Goal: Task Accomplishment & Management: Manage account settings

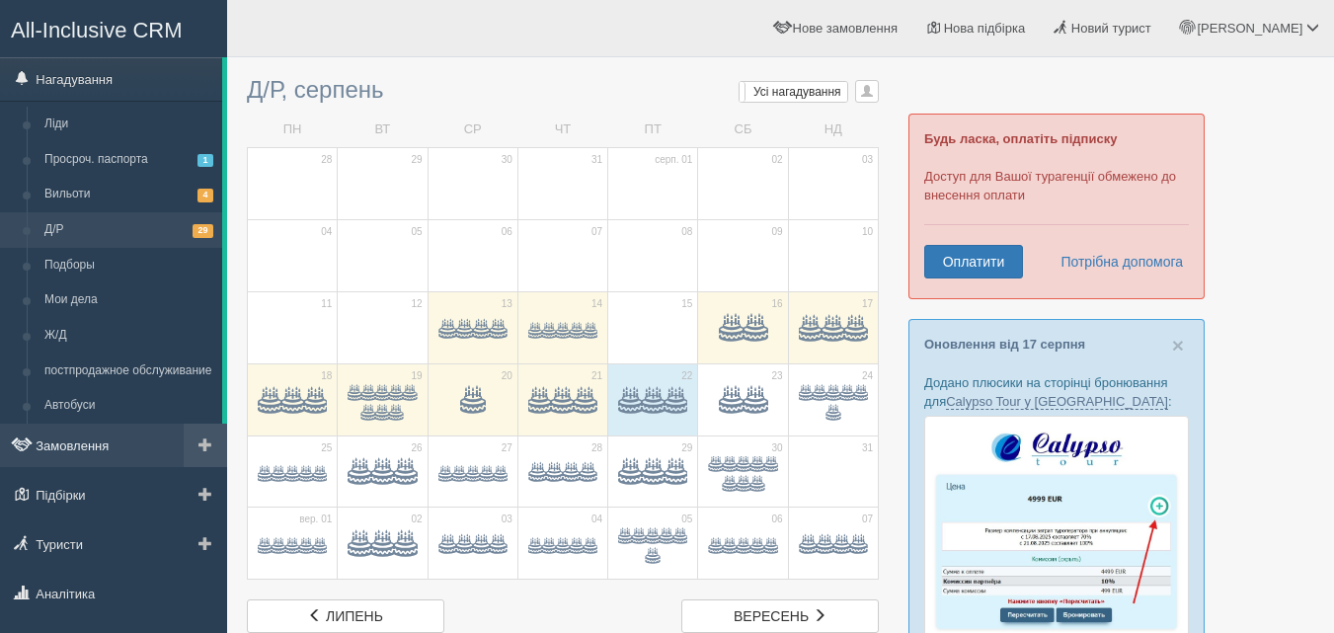
click at [88, 443] on link "Замовлення" at bounding box center [113, 445] width 227 height 43
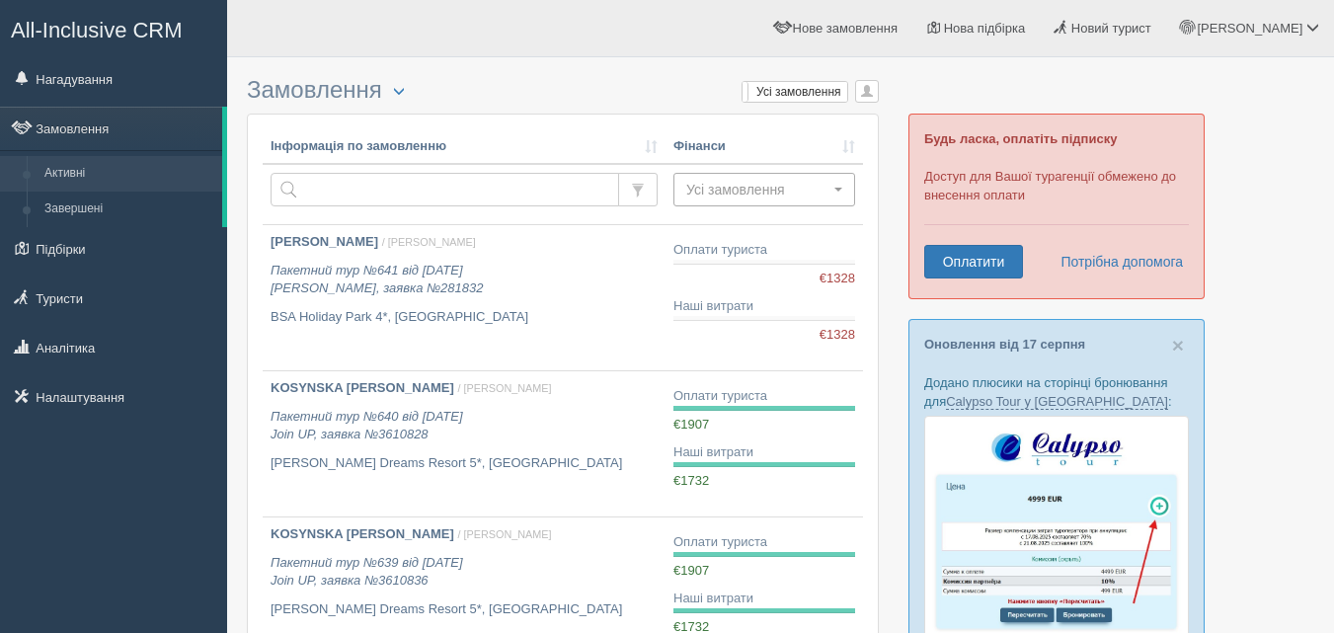
click at [788, 190] on span "Усі замовлення" at bounding box center [757, 190] width 143 height 20
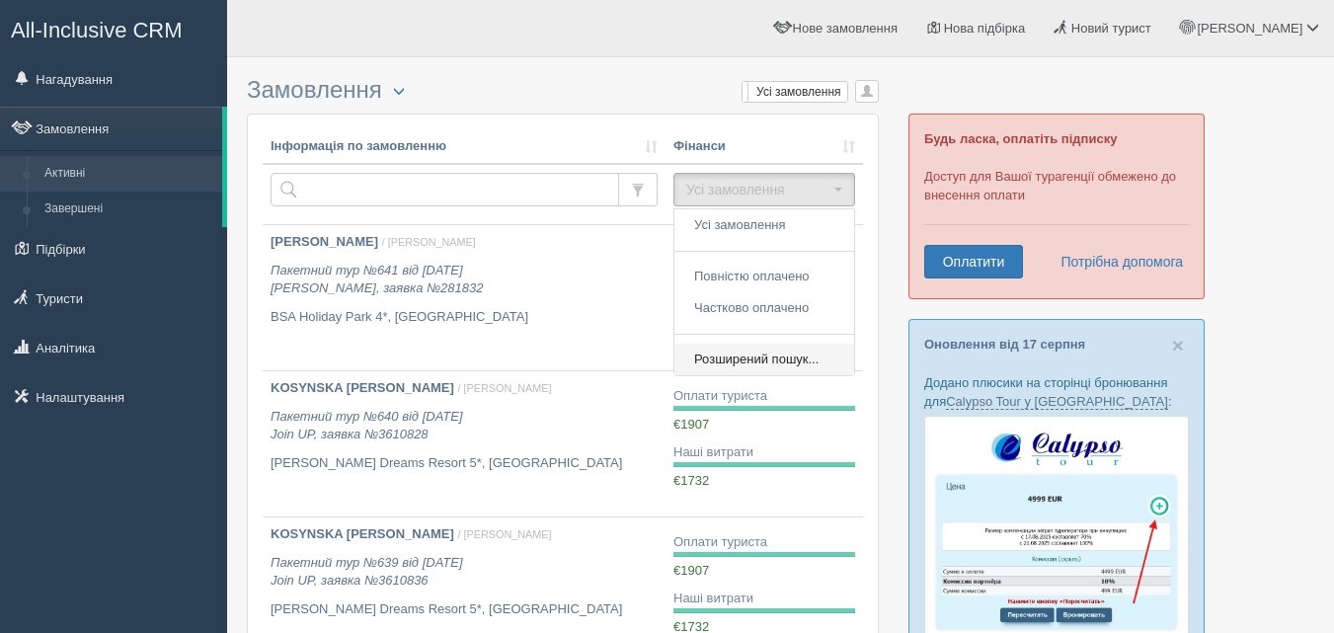
click at [735, 353] on span "Розширений пошук..." at bounding box center [756, 359] width 124 height 19
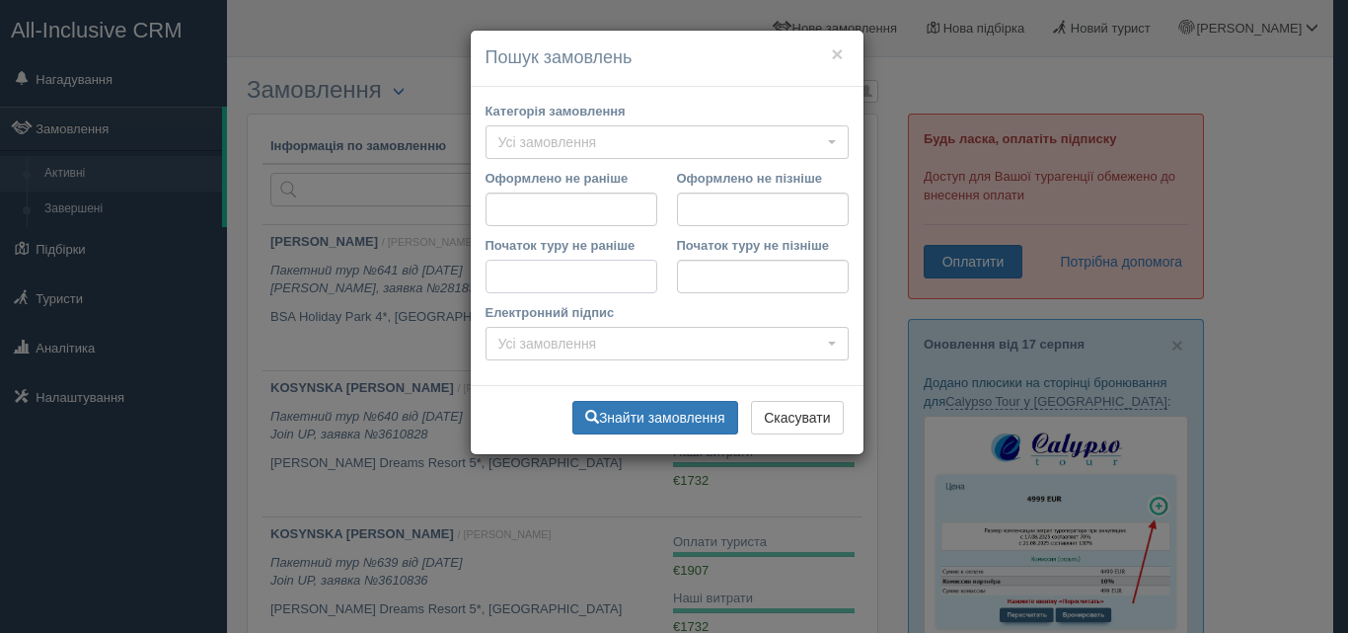
click at [529, 277] on input "Початок туру не раніше" at bounding box center [572, 277] width 172 height 34
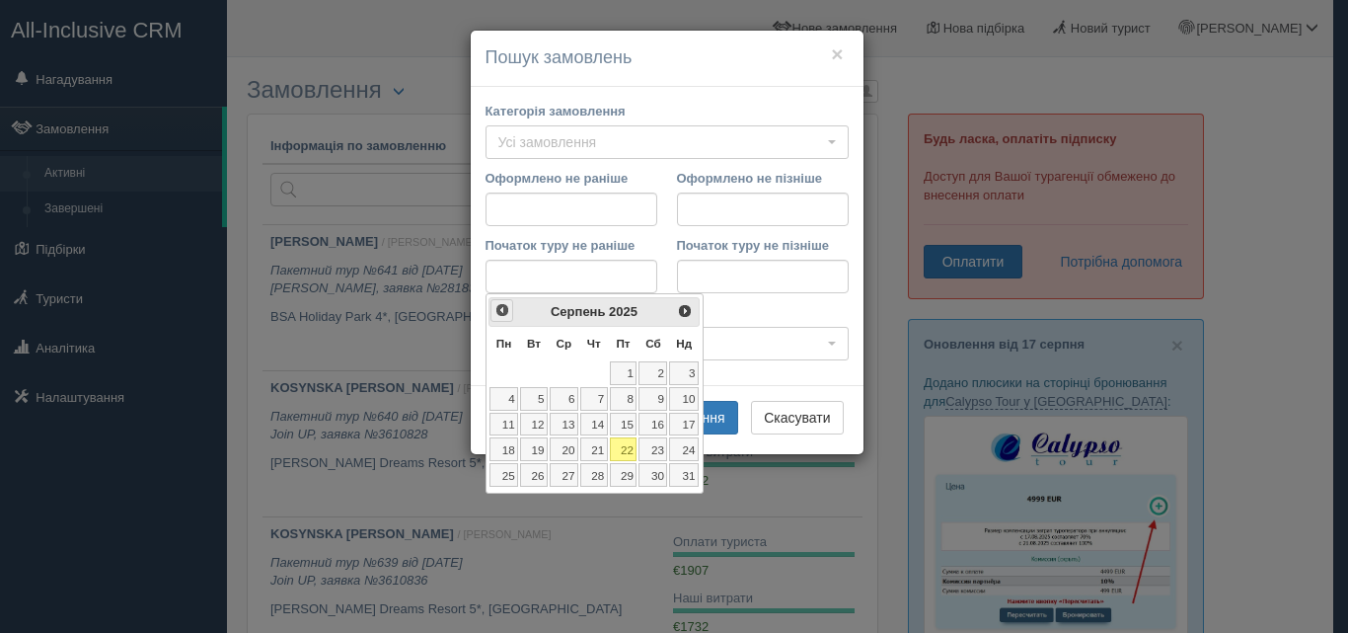
click at [503, 315] on span "<Попер" at bounding box center [503, 310] width 16 height 16
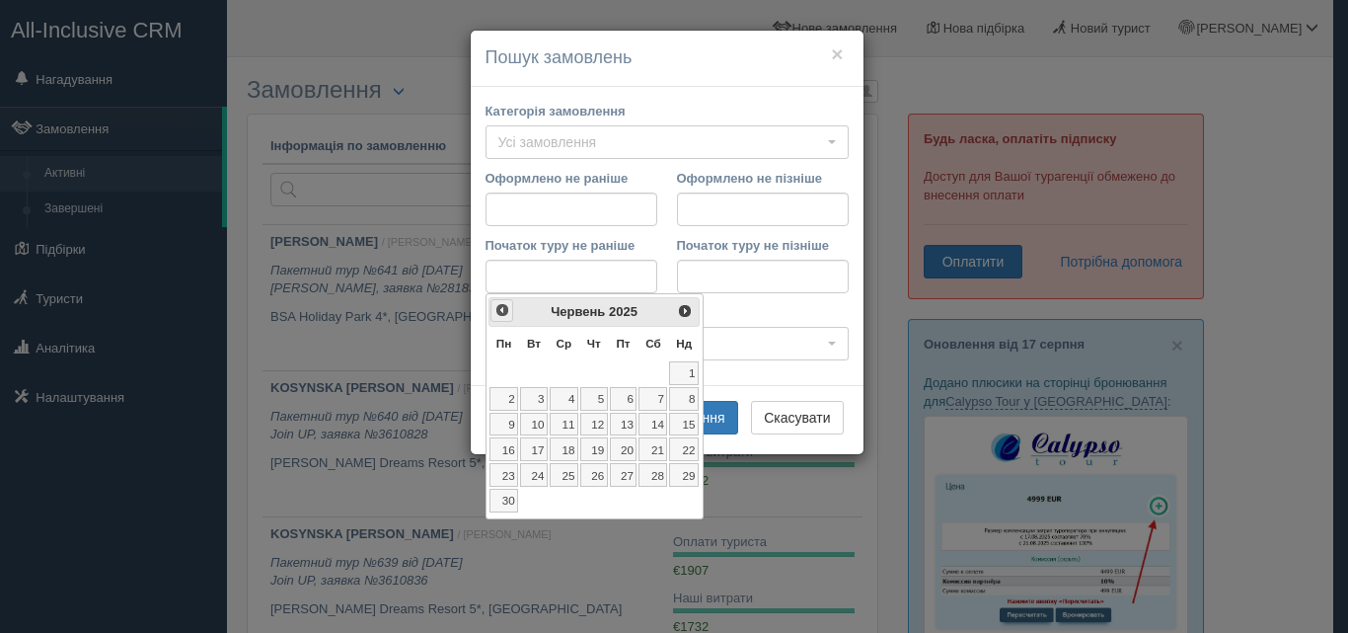
click at [503, 315] on span "<Попер" at bounding box center [503, 310] width 16 height 16
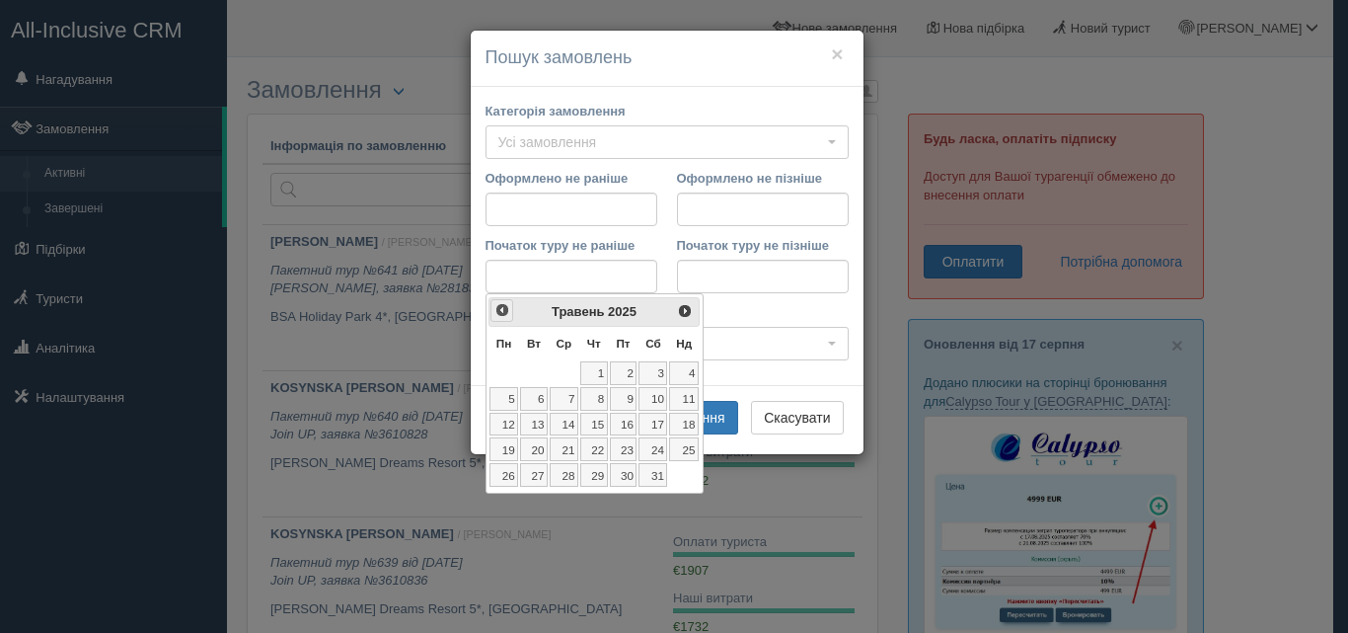
click at [503, 315] on span "<Попер" at bounding box center [503, 310] width 16 height 16
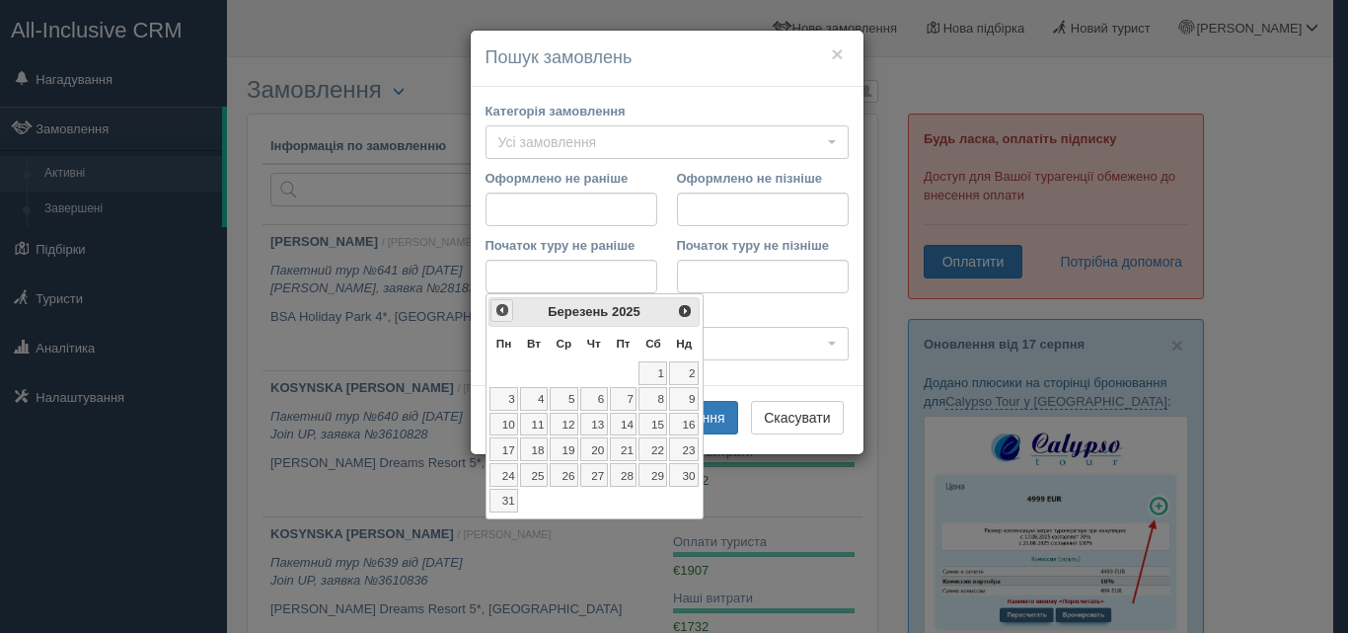
click at [503, 315] on span "<Попер" at bounding box center [503, 310] width 16 height 16
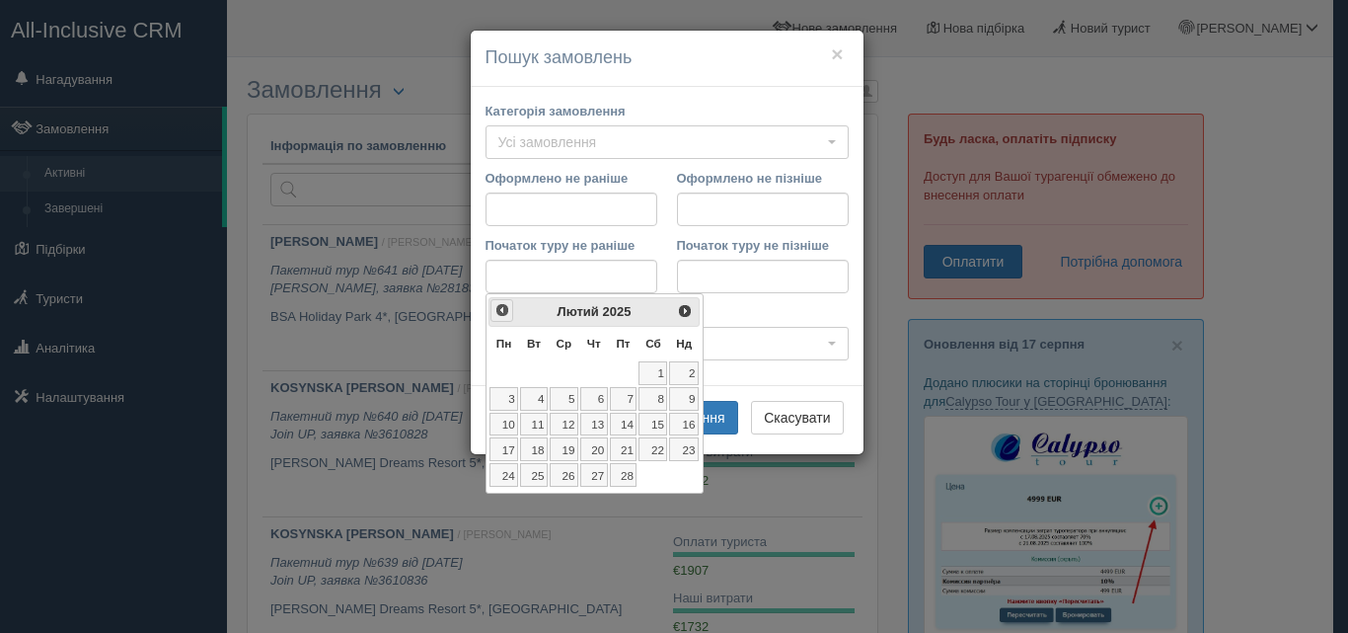
click at [503, 315] on span "<Попер" at bounding box center [503, 310] width 16 height 16
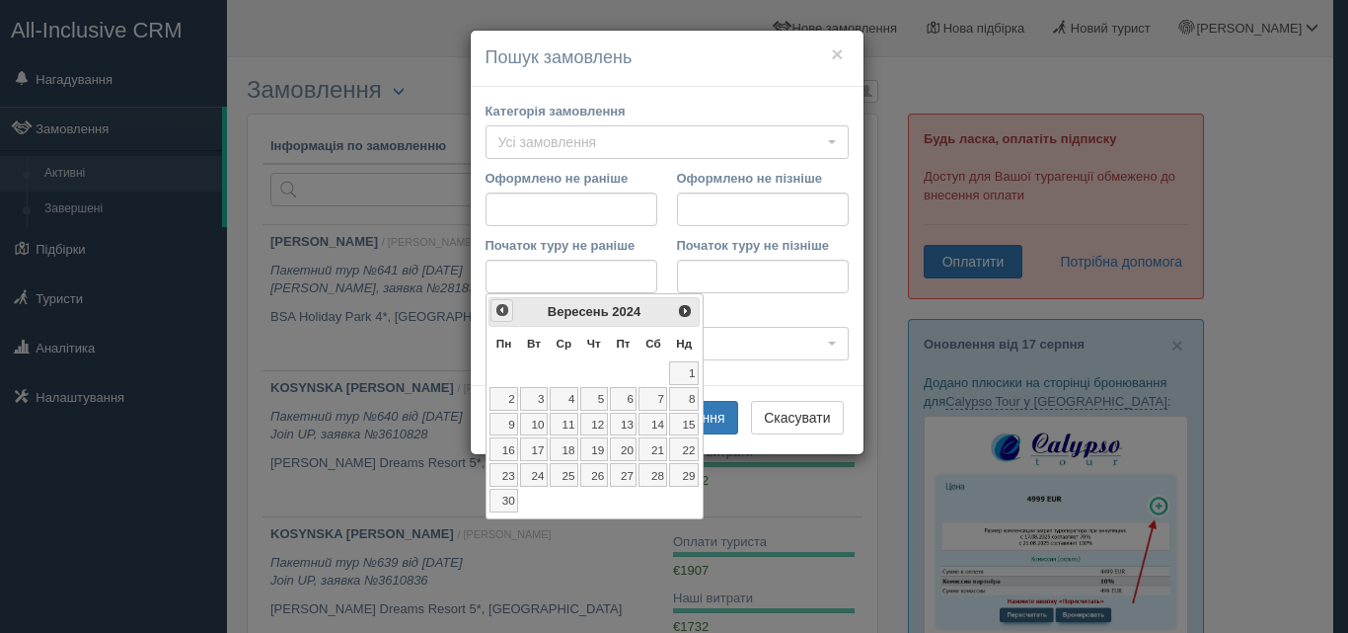
click at [503, 315] on span "<Попер" at bounding box center [503, 310] width 16 height 16
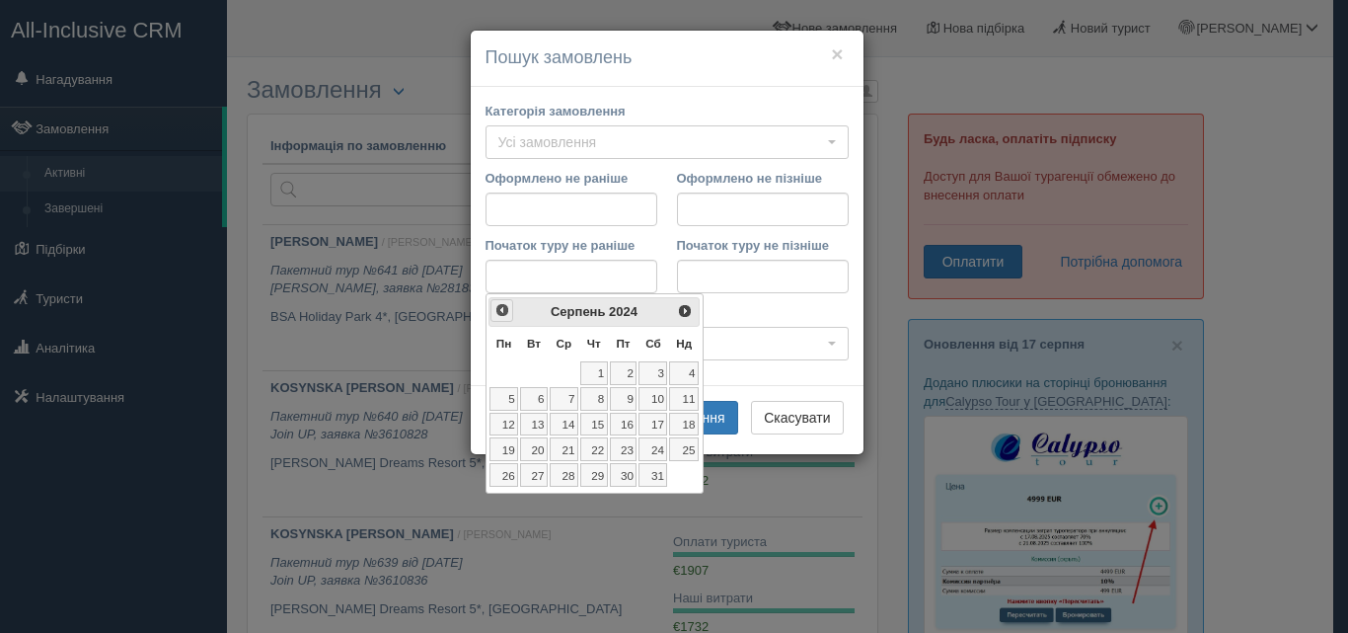
click at [503, 315] on span "<Попер" at bounding box center [503, 310] width 16 height 16
click at [655, 370] on link "1" at bounding box center [653, 373] width 29 height 24
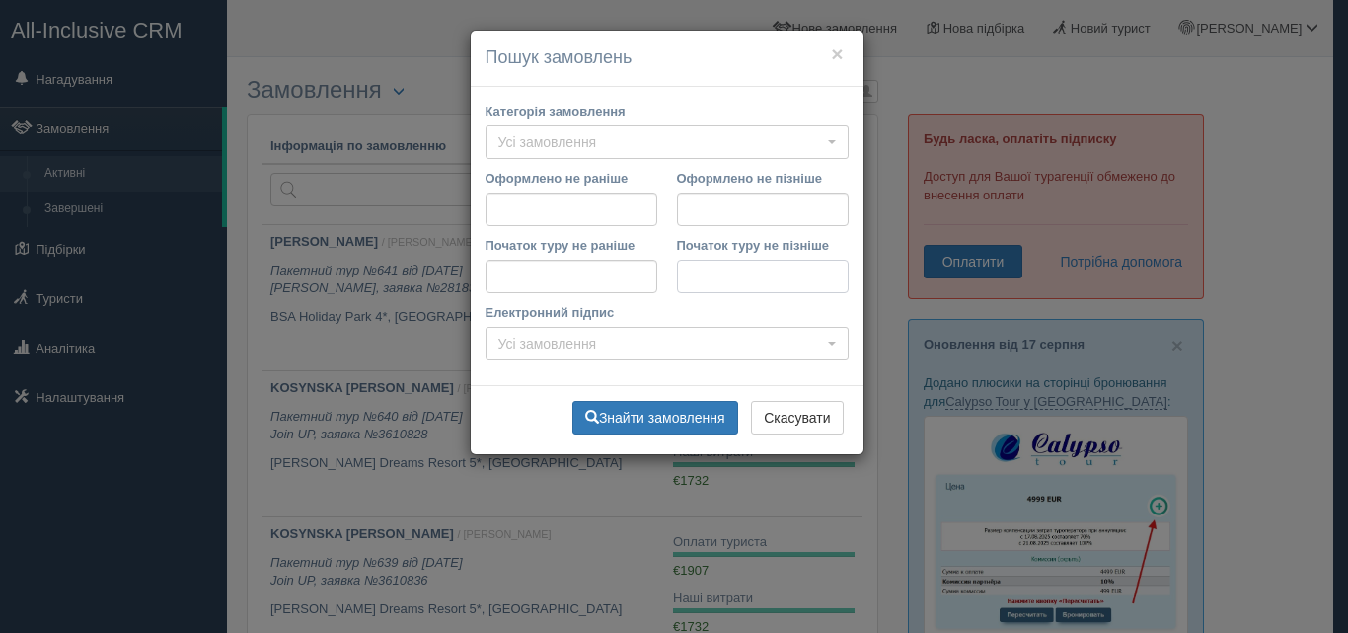
click at [726, 269] on input "Початок туру не пізніше" at bounding box center [763, 277] width 172 height 34
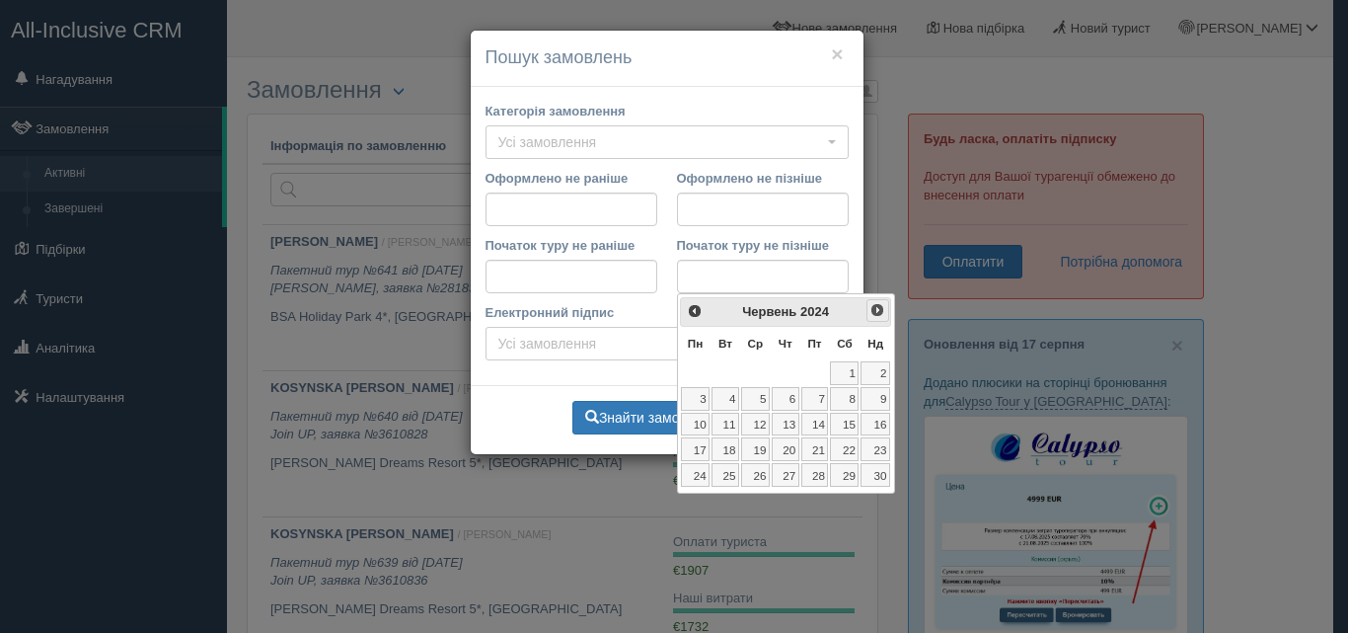
click at [882, 309] on span "Наст>" at bounding box center [878, 310] width 16 height 16
click at [694, 499] on link "30" at bounding box center [695, 501] width 29 height 24
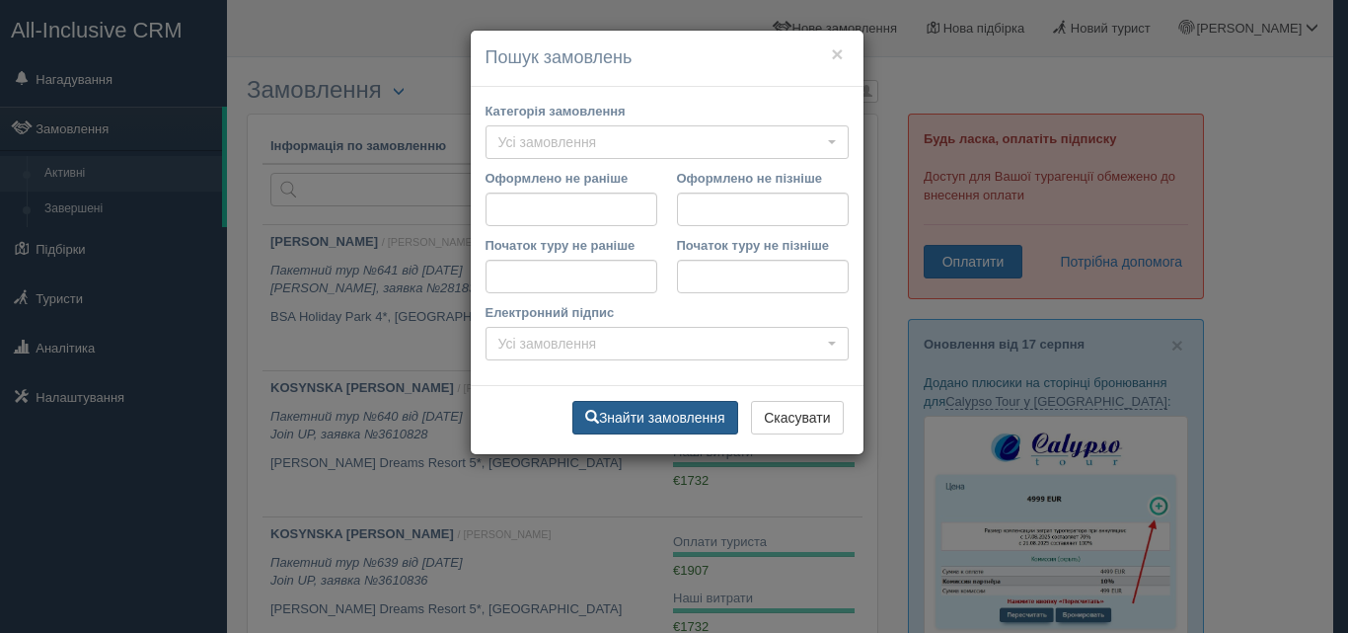
click at [667, 414] on button "Знайти замовлення" at bounding box center [656, 418] width 166 height 34
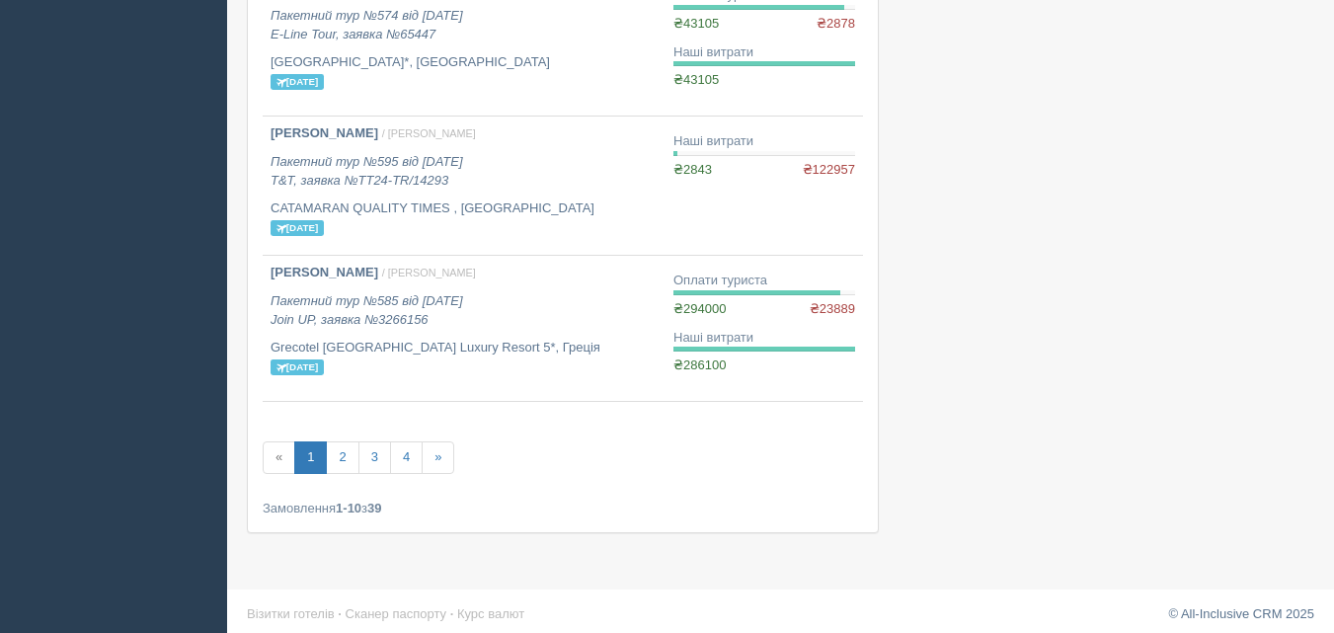
scroll to position [1447, 0]
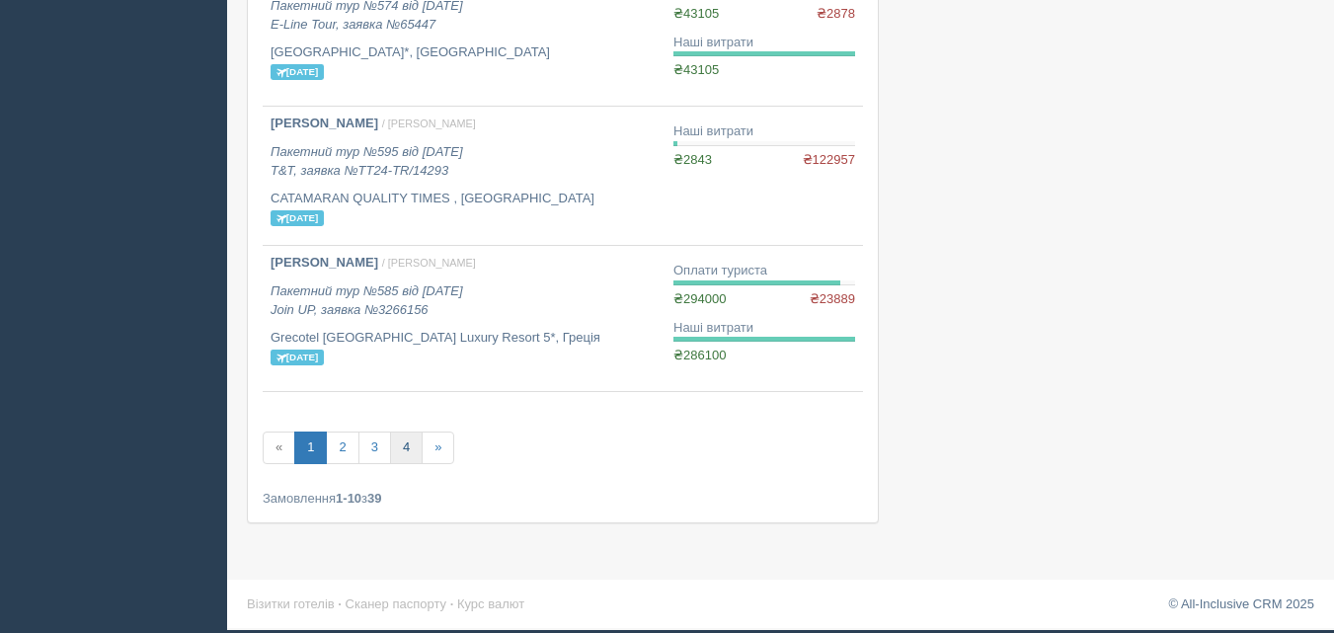
click at [401, 446] on link "4" at bounding box center [406, 447] width 33 height 33
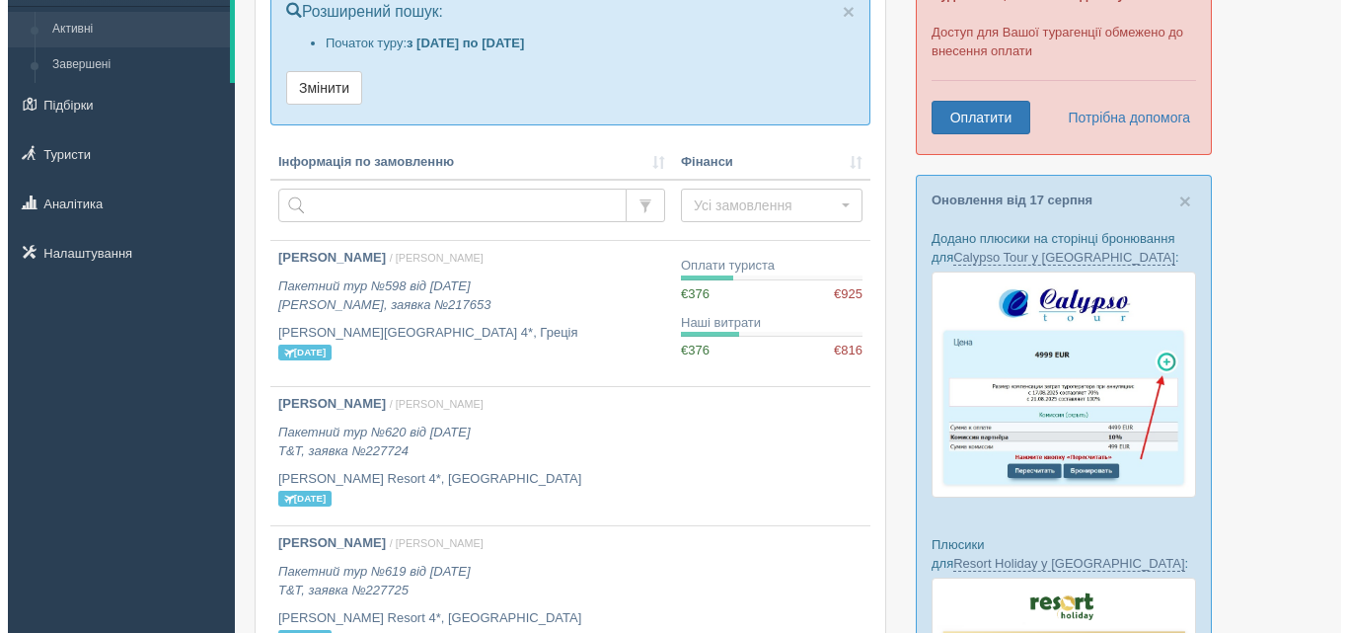
scroll to position [110, 0]
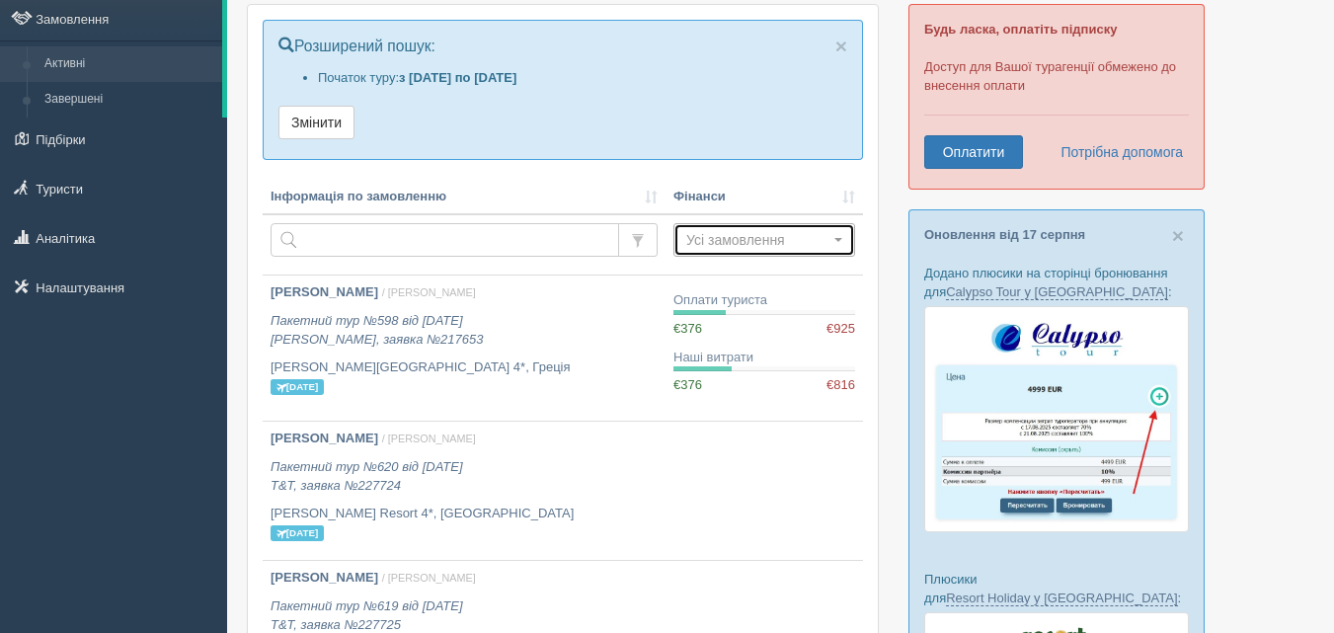
click at [744, 234] on span "Усі замовлення" at bounding box center [757, 240] width 143 height 20
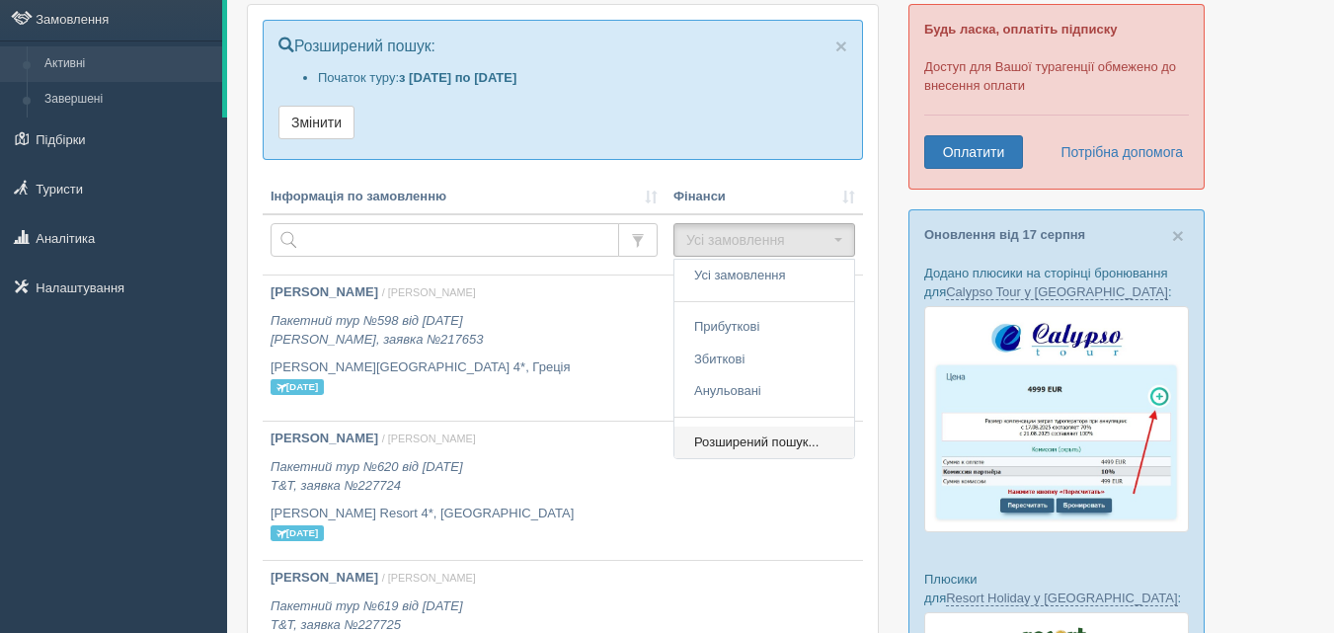
click at [753, 431] on link "Розширений пошук..." at bounding box center [764, 442] width 180 height 33
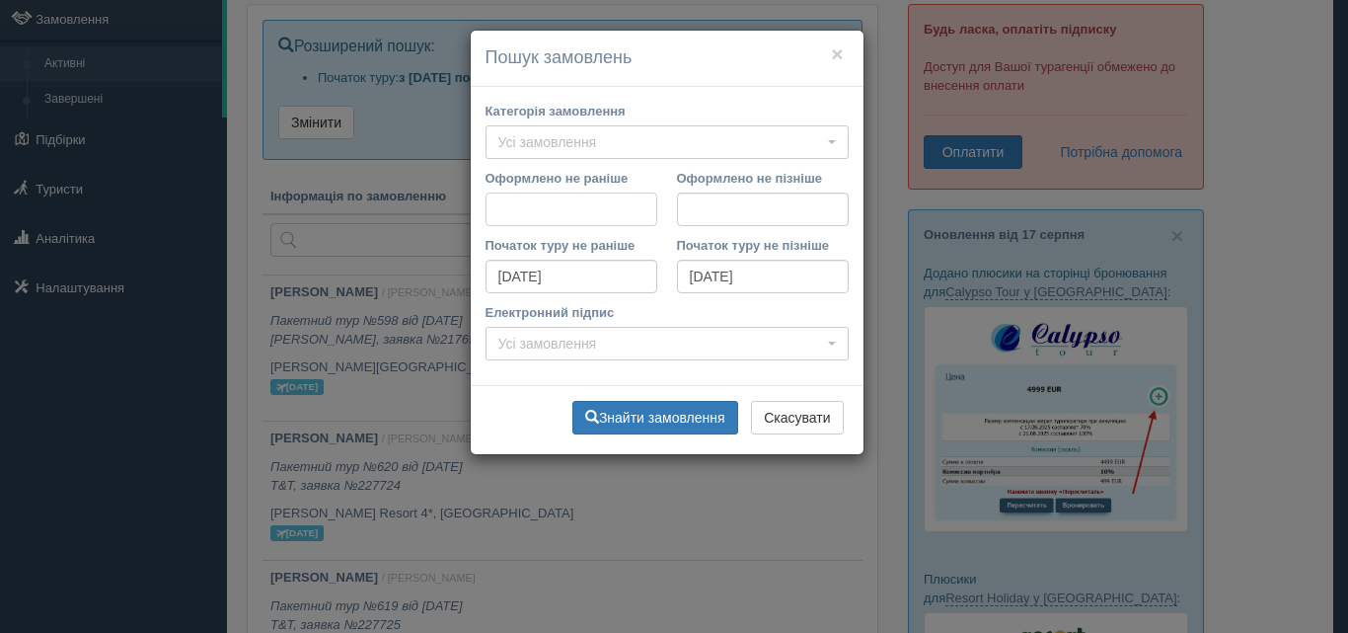
click at [529, 212] on input "Оформлено не раніше" at bounding box center [572, 210] width 172 height 34
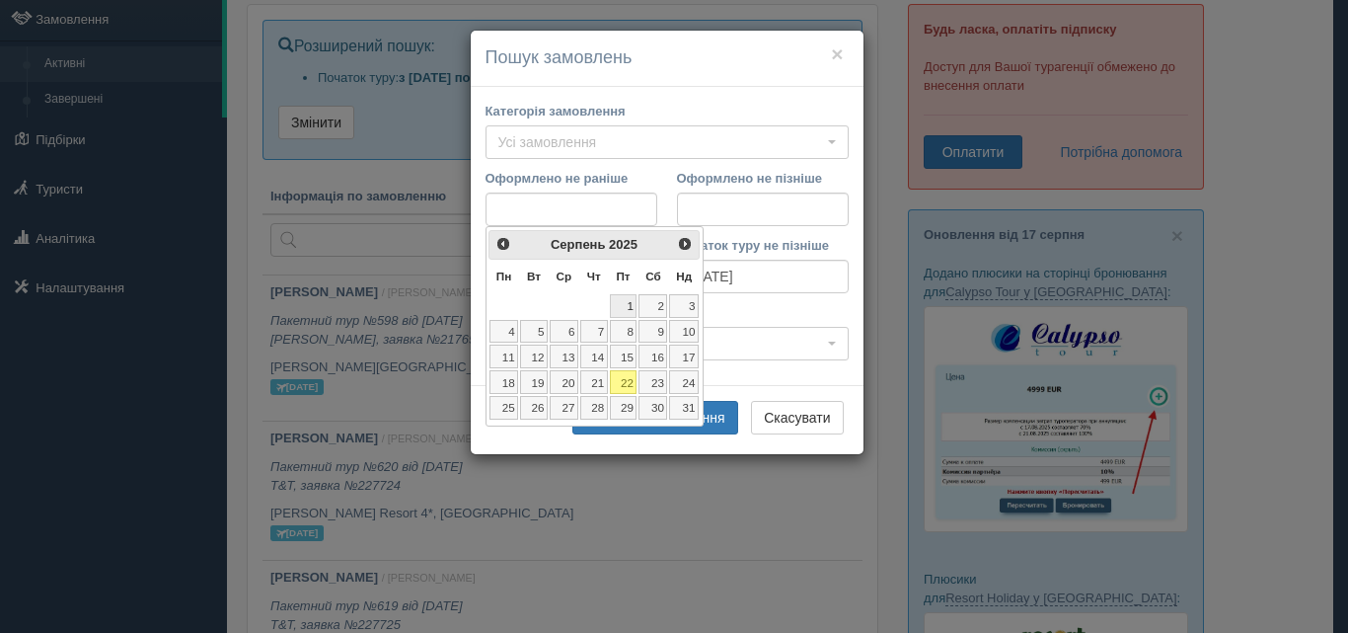
click at [630, 300] on link "1" at bounding box center [624, 306] width 28 height 24
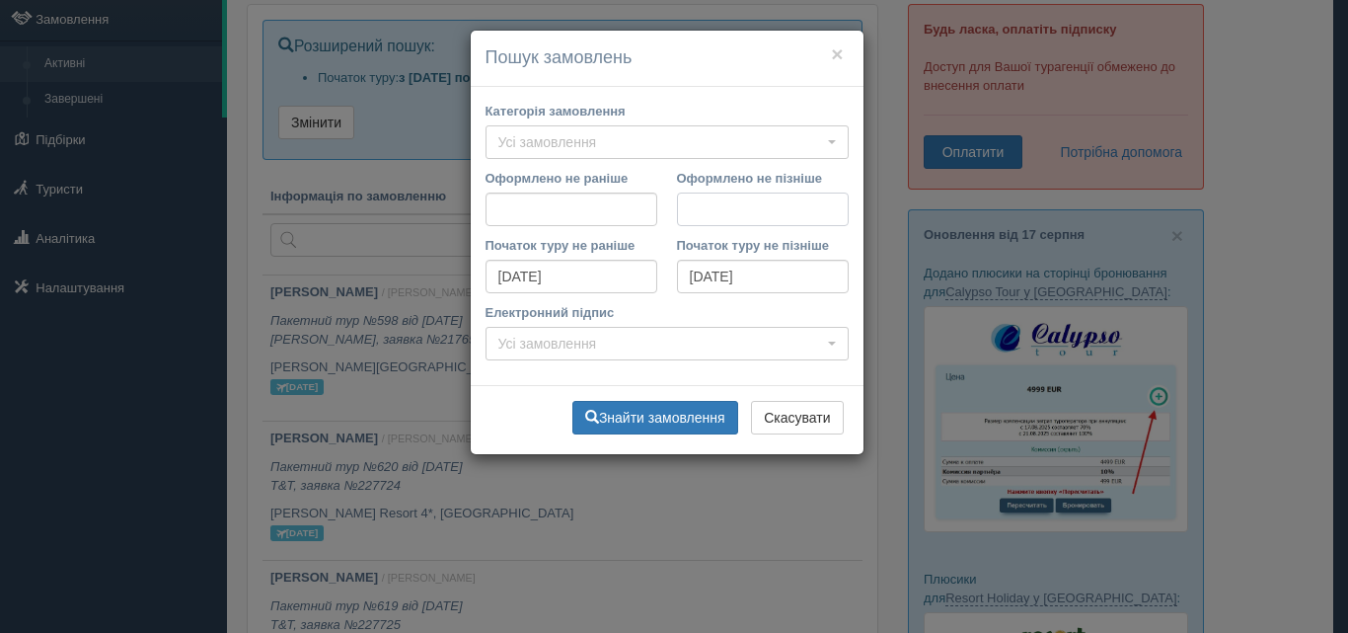
click at [722, 215] on input "Оформлено не пізніше" at bounding box center [763, 210] width 172 height 34
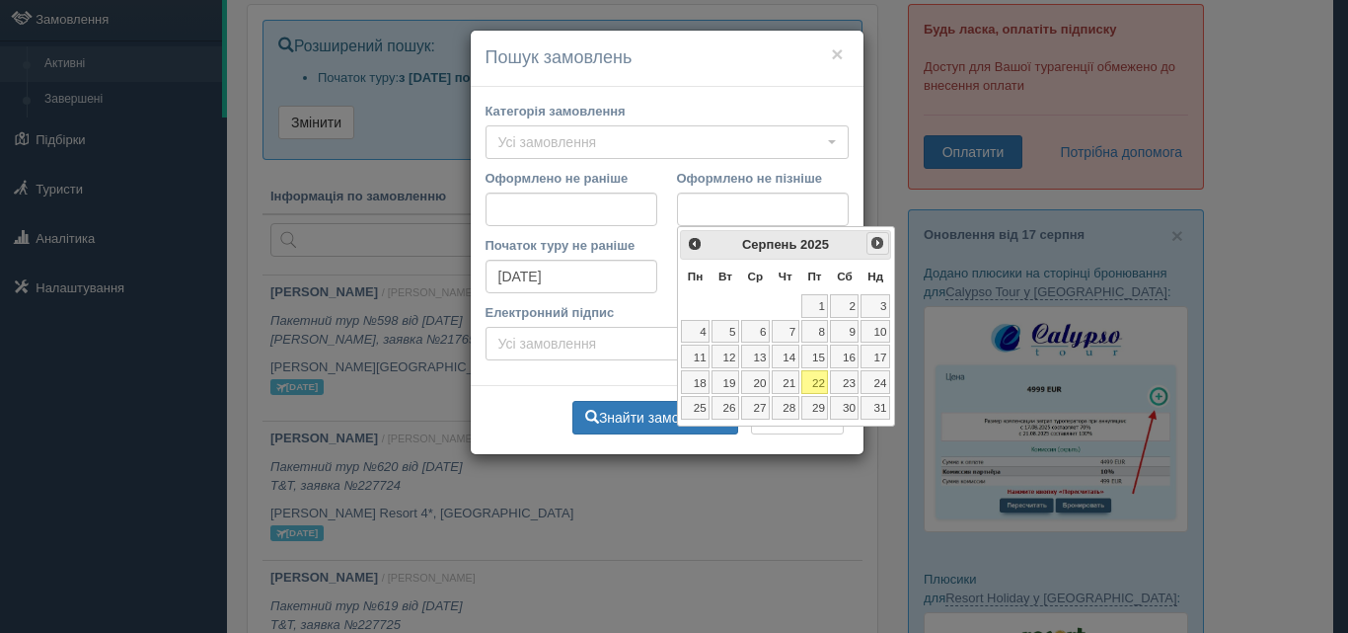
click at [880, 235] on span "Наст>" at bounding box center [878, 243] width 16 height 16
click at [721, 403] on link "30" at bounding box center [726, 408] width 28 height 24
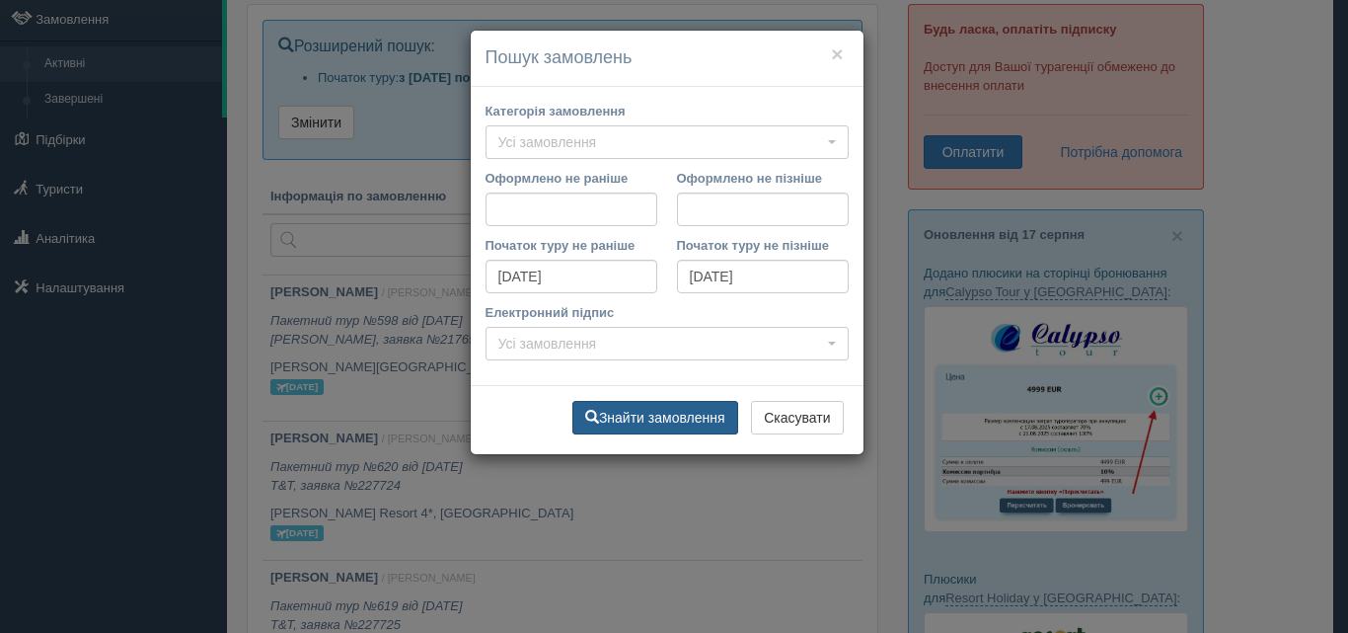
click at [694, 413] on button "Знайти замовлення" at bounding box center [656, 418] width 166 height 34
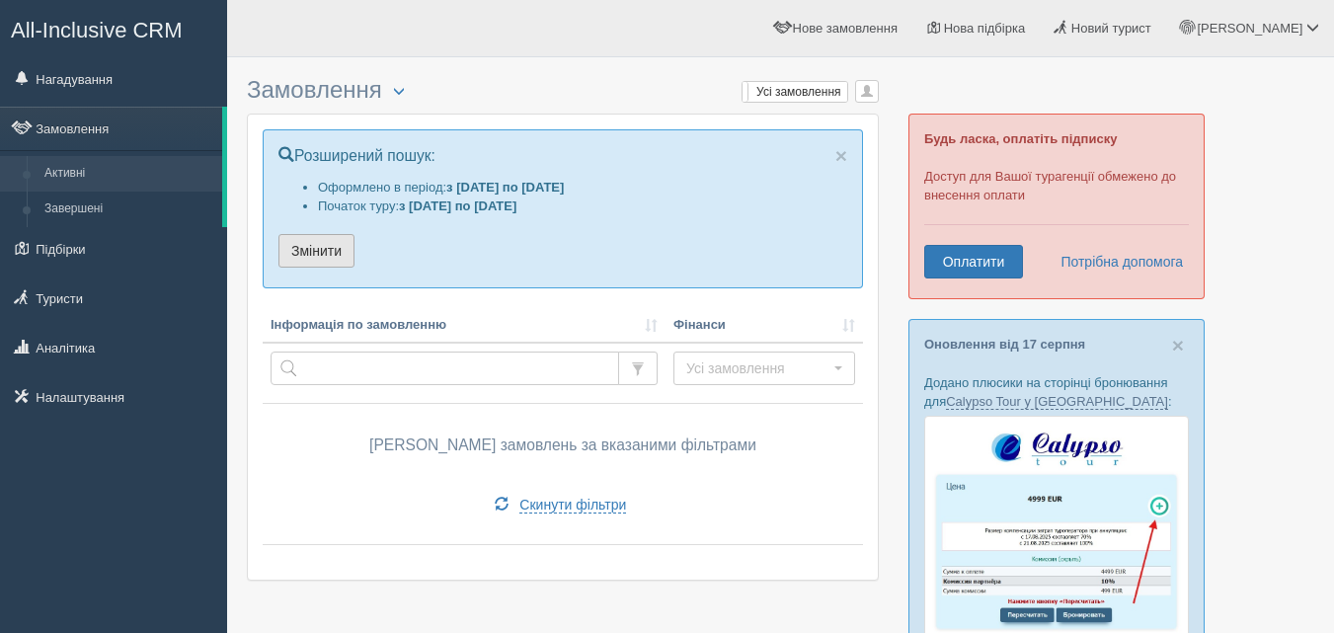
click at [324, 249] on button "Змінити" at bounding box center [316, 251] width 76 height 34
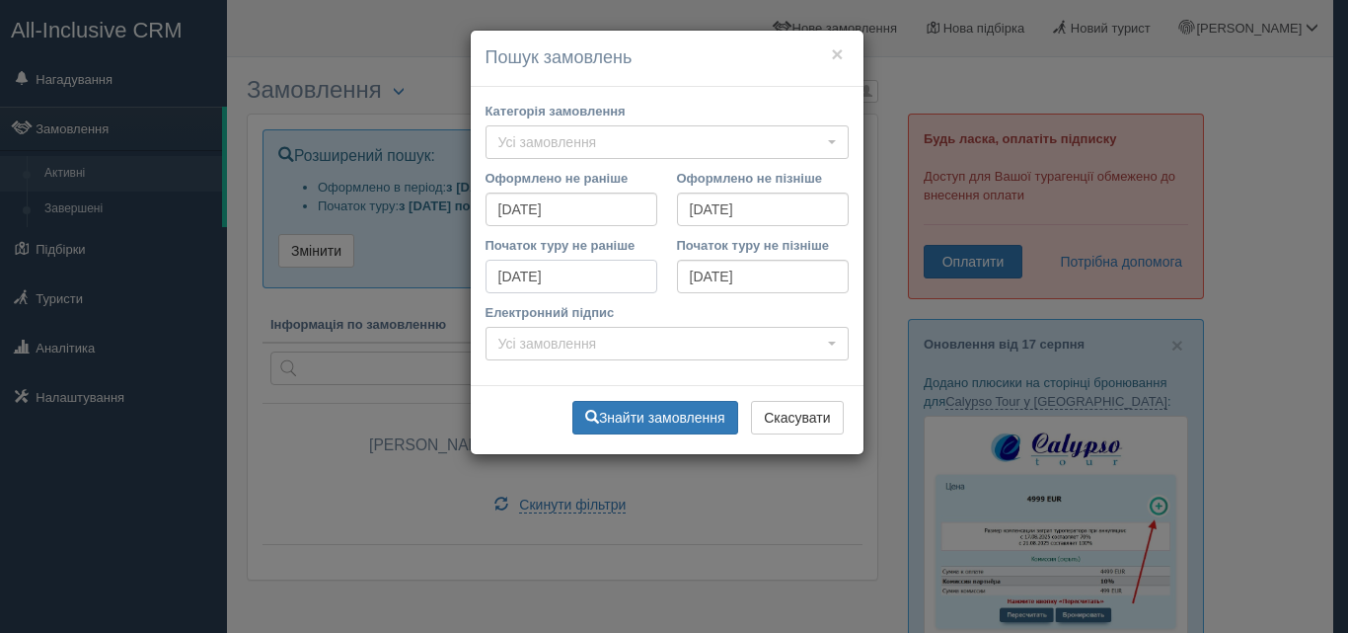
click at [595, 270] on input "01.06.2024" at bounding box center [572, 277] width 172 height 34
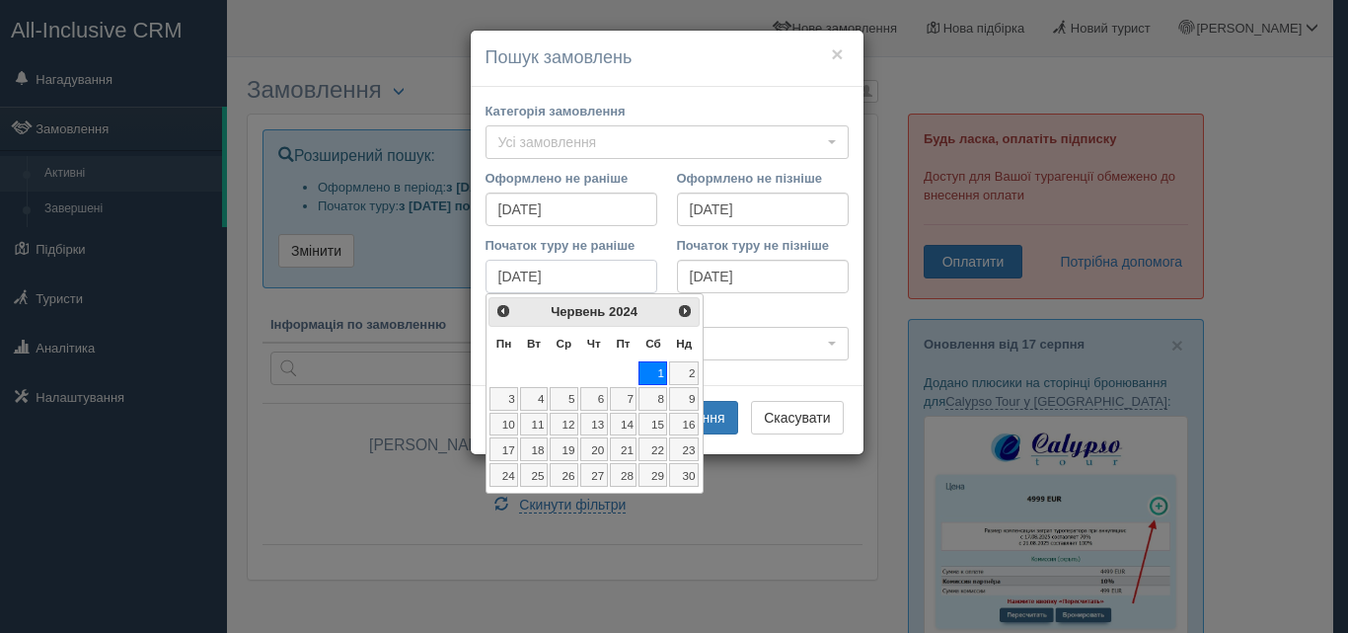
drag, startPoint x: 595, startPoint y: 270, endPoint x: 452, endPoint y: 271, distance: 143.1
click at [452, 271] on div "× Пошук замовлень Категорія замовлення Усі замовлення Усі замовлення Пакетний т…" at bounding box center [674, 316] width 1348 height 633
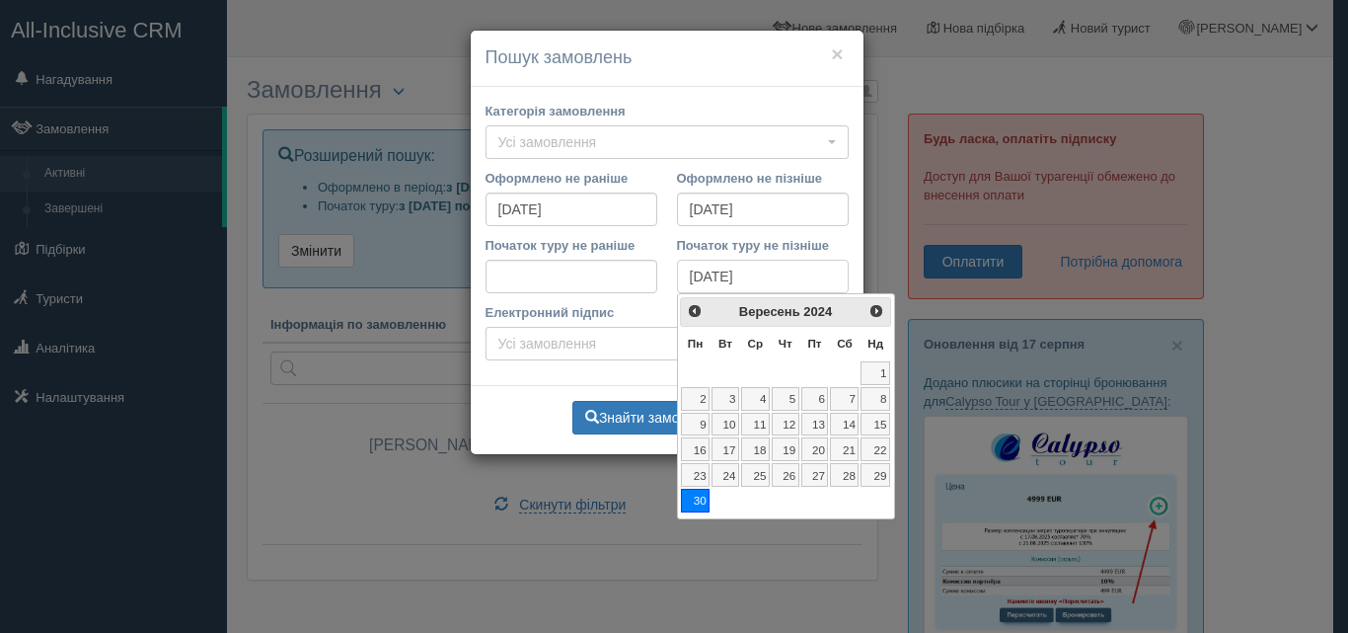
drag, startPoint x: 786, startPoint y: 272, endPoint x: 669, endPoint y: 275, distance: 116.5
click at [669, 275] on div "Початок туру не пізніше 30.09.2024" at bounding box center [763, 269] width 192 height 67
click at [566, 210] on input "01.08.2025" at bounding box center [572, 210] width 172 height 34
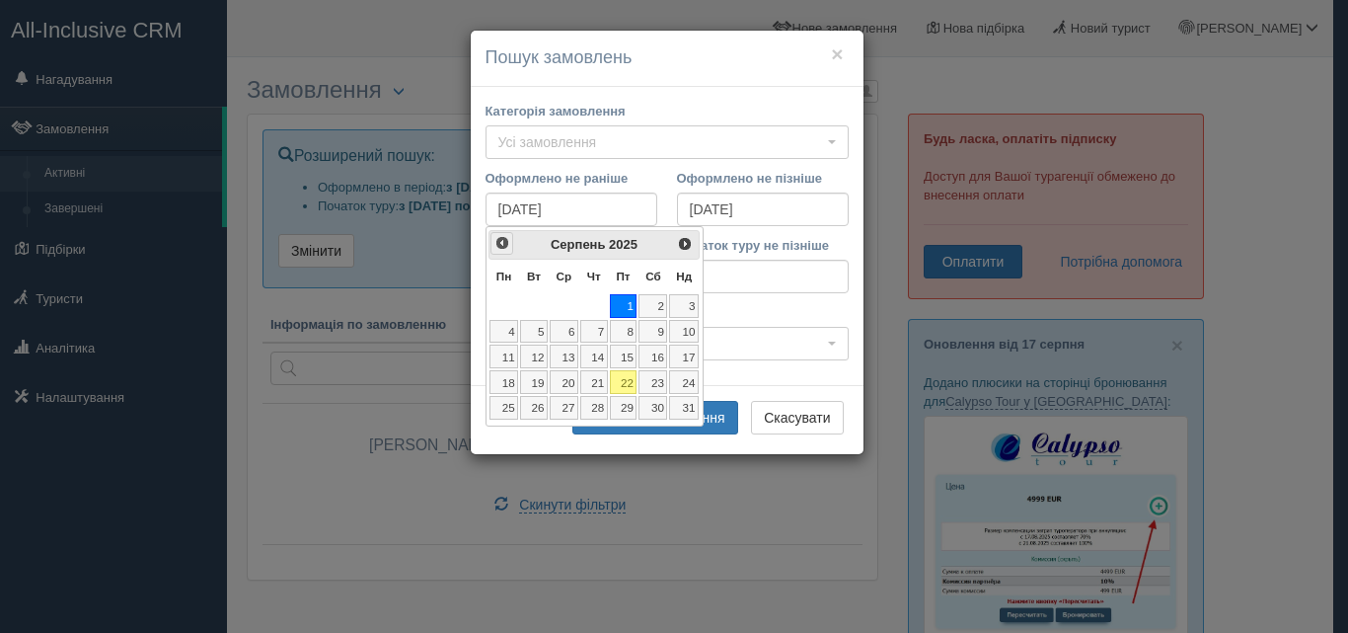
click at [509, 243] on span "<Попер" at bounding box center [503, 243] width 16 height 16
type input "[DATE]"
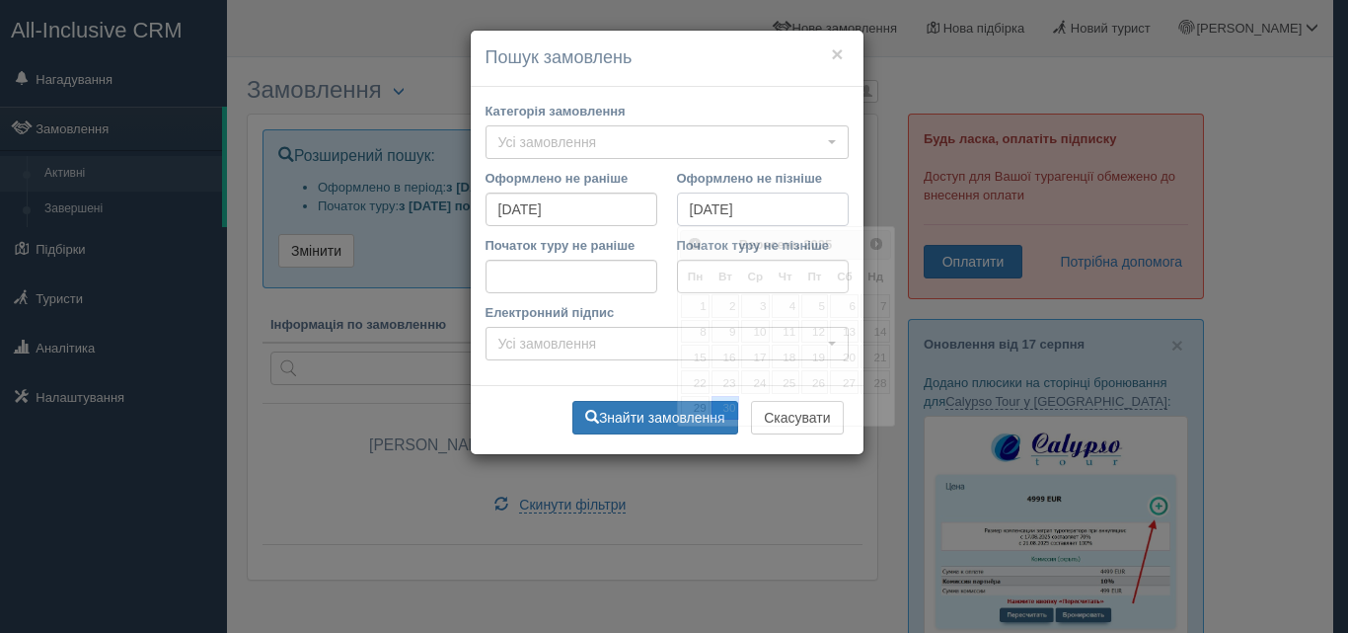
click at [769, 212] on input "30.09.2025" at bounding box center [763, 210] width 172 height 34
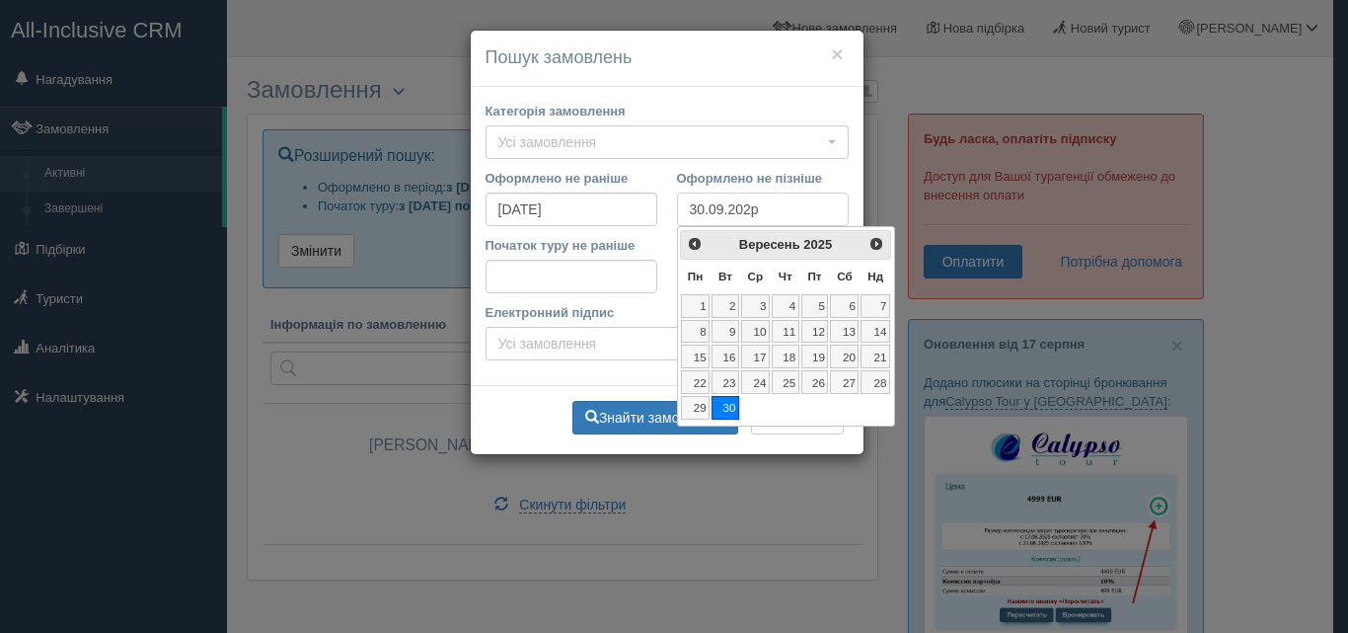
type input "[DATE]"
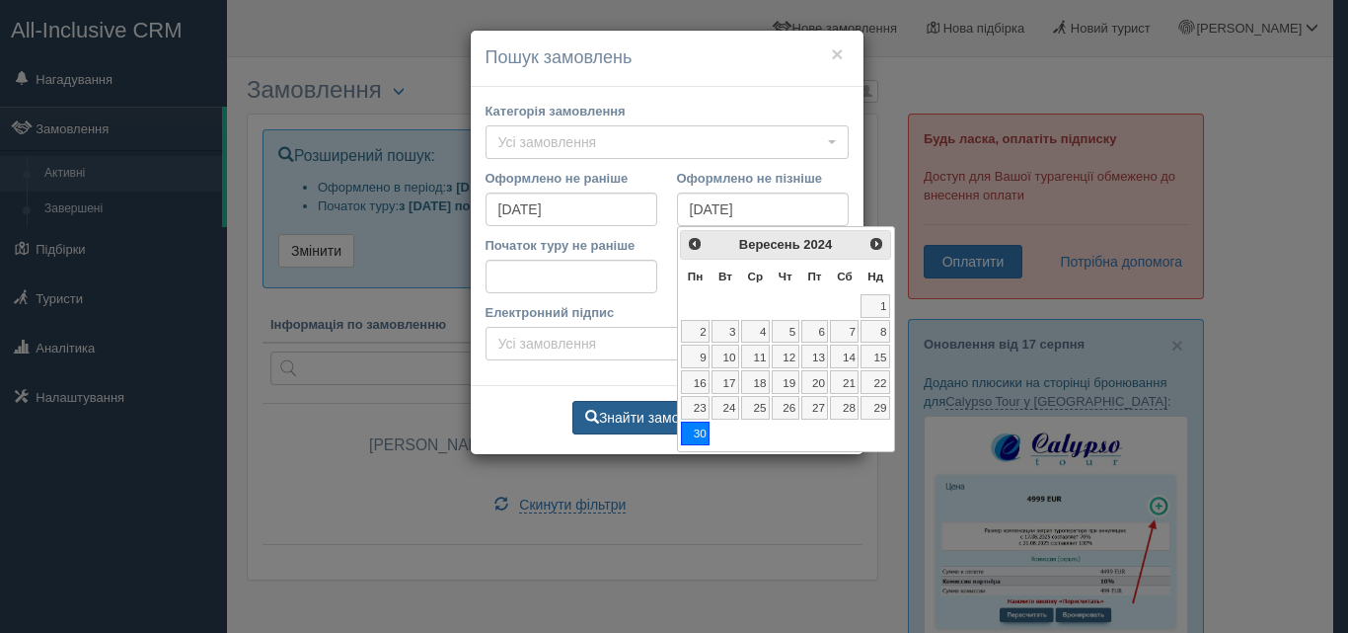
click at [643, 415] on button "Знайти замовлення" at bounding box center [656, 418] width 166 height 34
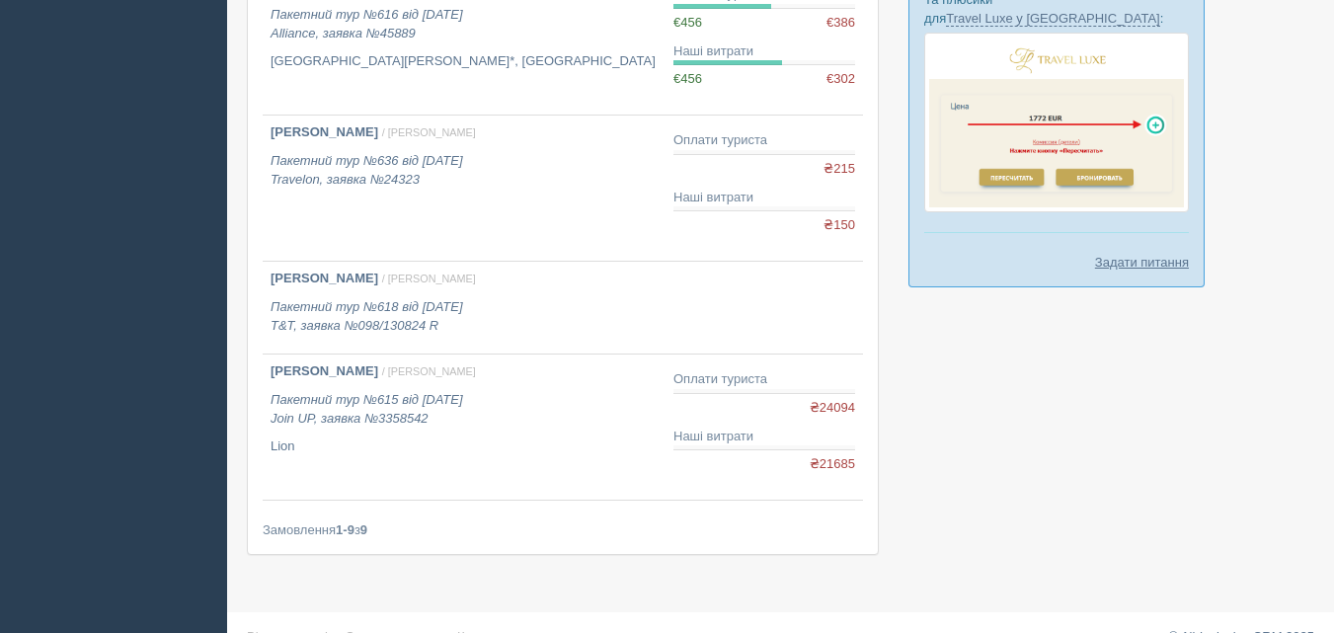
scroll to position [1178, 0]
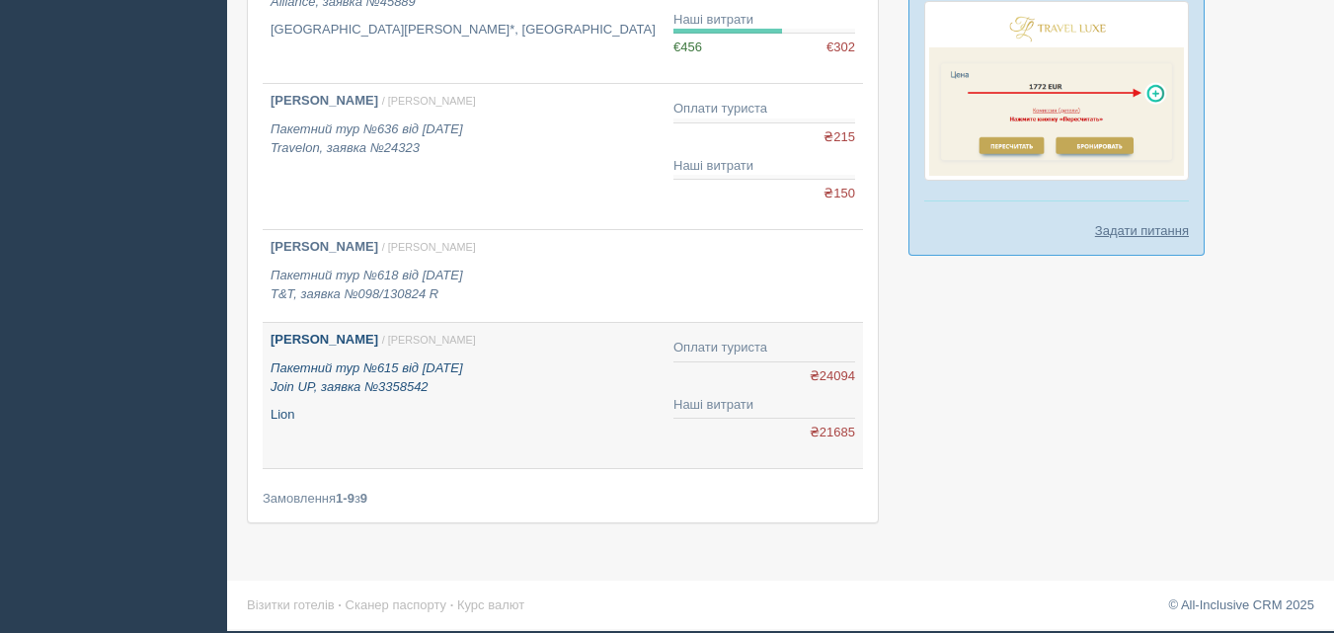
click at [327, 337] on b "ORLOVA OLENA" at bounding box center [324, 339] width 108 height 15
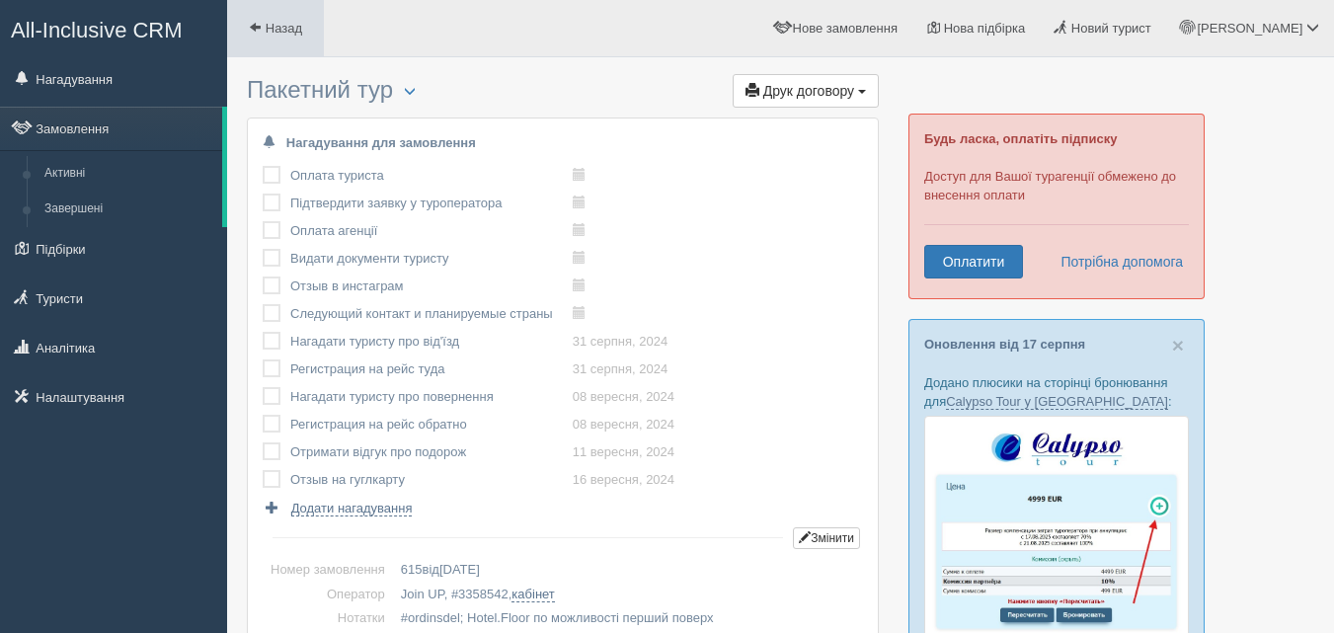
click at [268, 27] on span "Назад" at bounding box center [284, 28] width 37 height 15
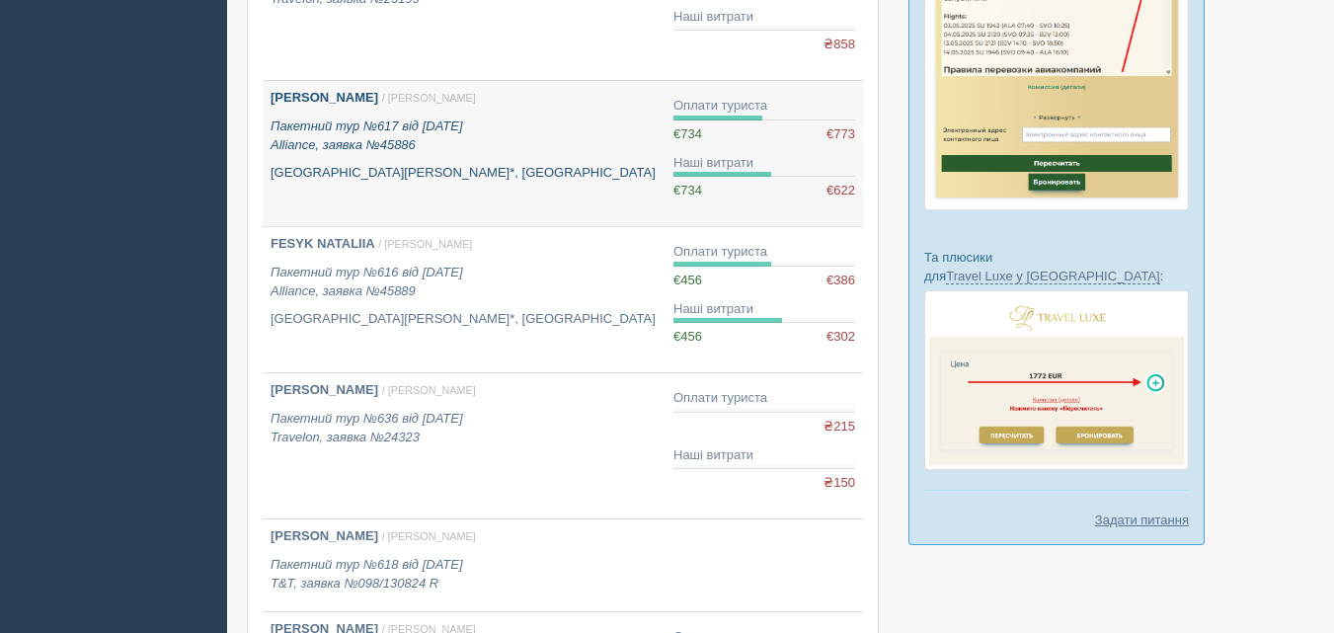
scroll to position [1178, 0]
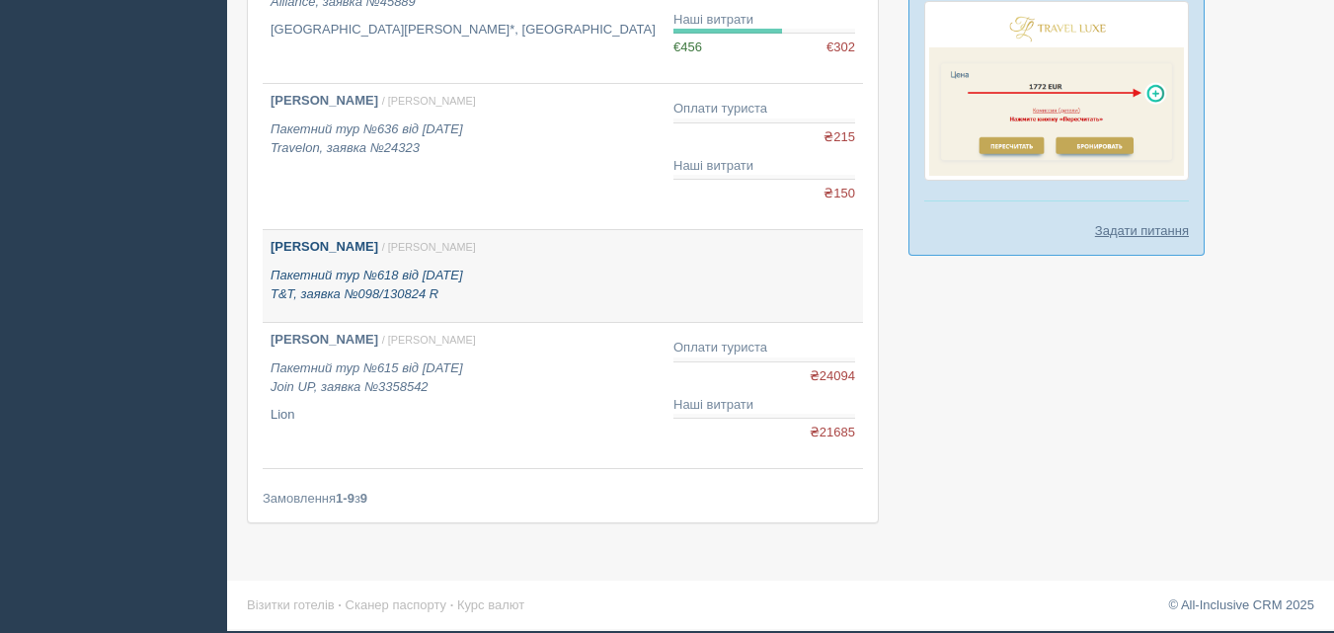
click at [349, 249] on b "[PERSON_NAME]" at bounding box center [324, 246] width 108 height 15
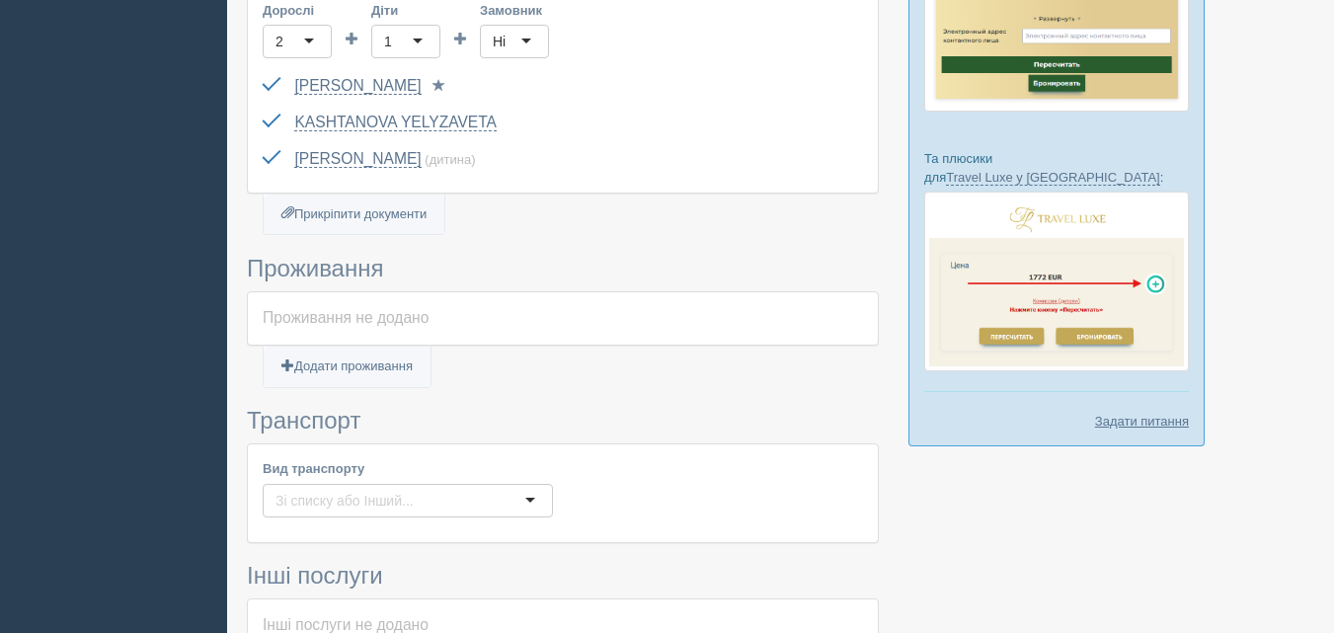
scroll to position [790, 0]
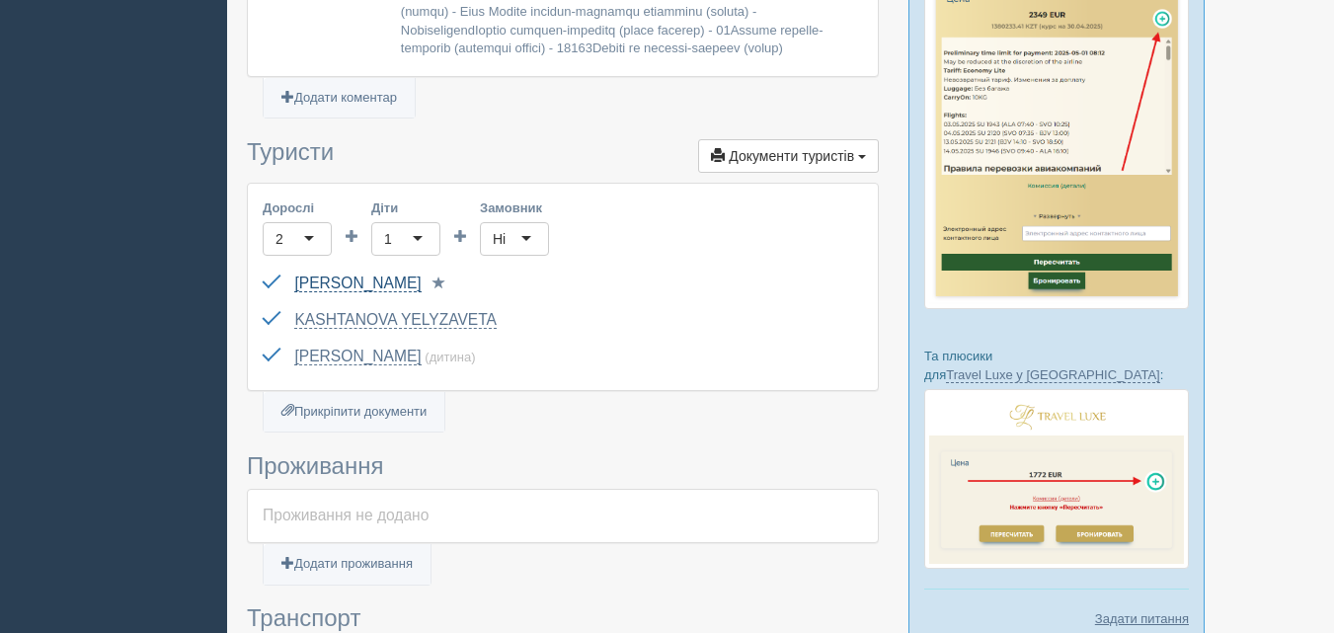
click at [370, 280] on link "[PERSON_NAME]" at bounding box center [357, 283] width 126 height 18
click at [397, 319] on link "KASHTANOVA YELYZAVETA" at bounding box center [395, 320] width 202 height 18
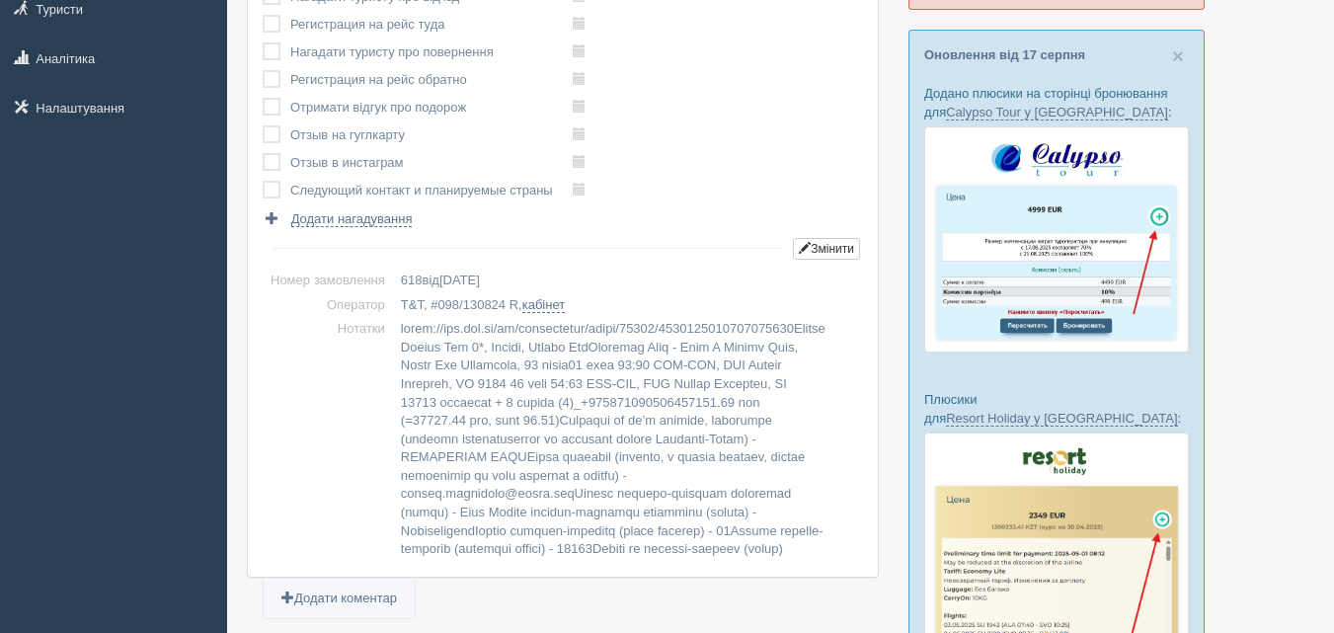
scroll to position [0, 0]
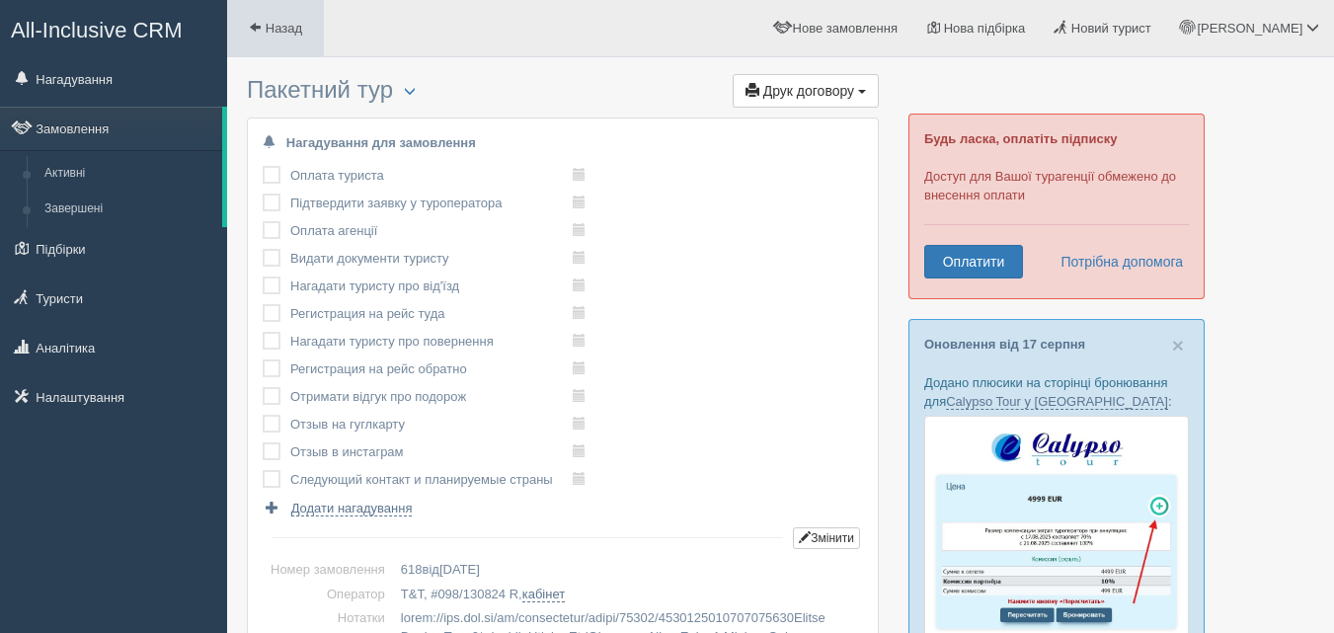
click at [261, 32] on span at bounding box center [255, 27] width 13 height 13
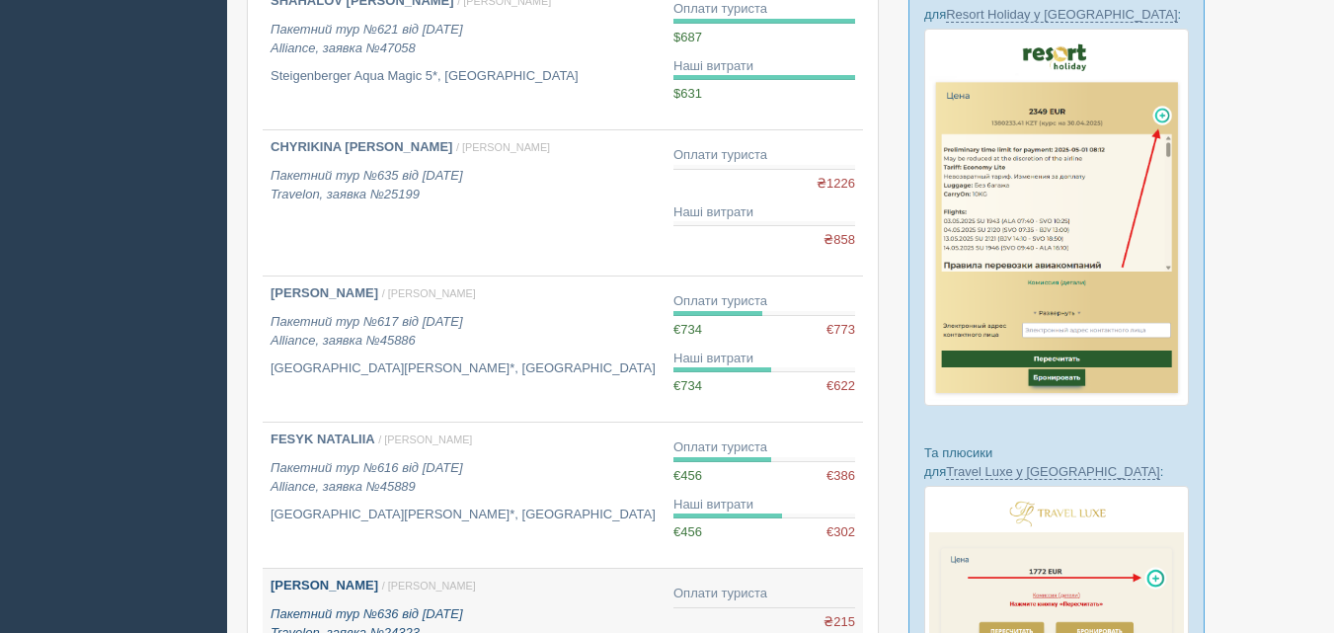
scroll to position [691, 0]
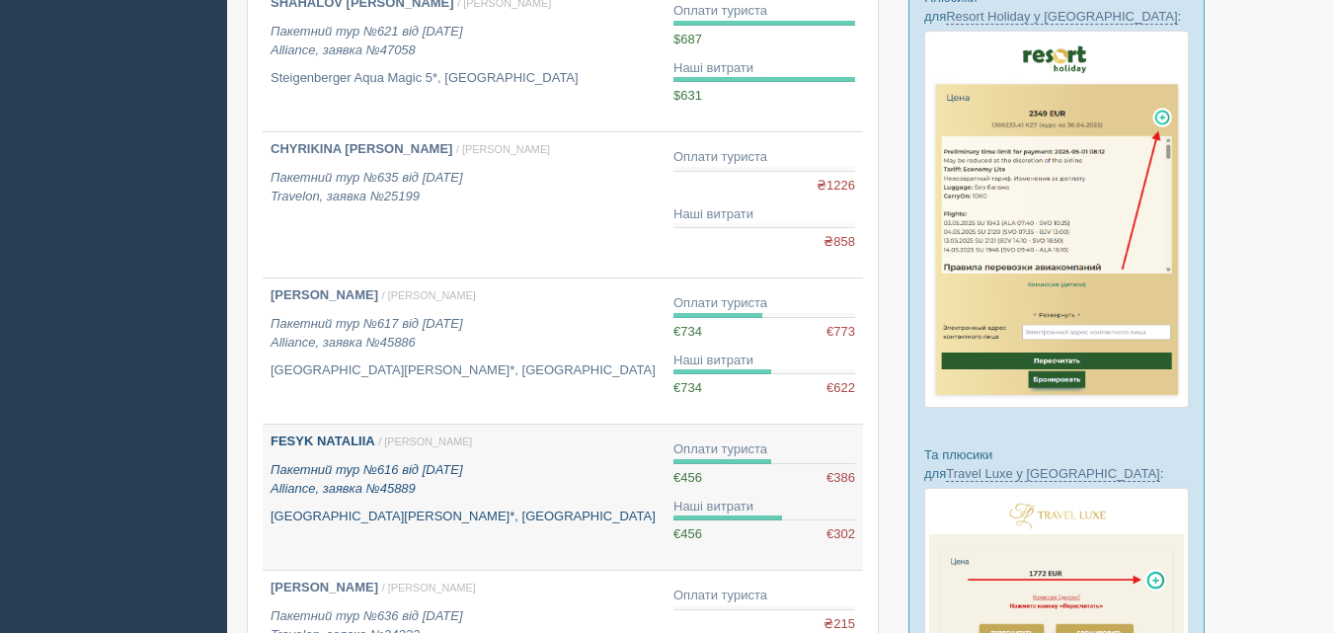
click at [336, 445] on b "FESYK NATALIIA" at bounding box center [322, 440] width 105 height 15
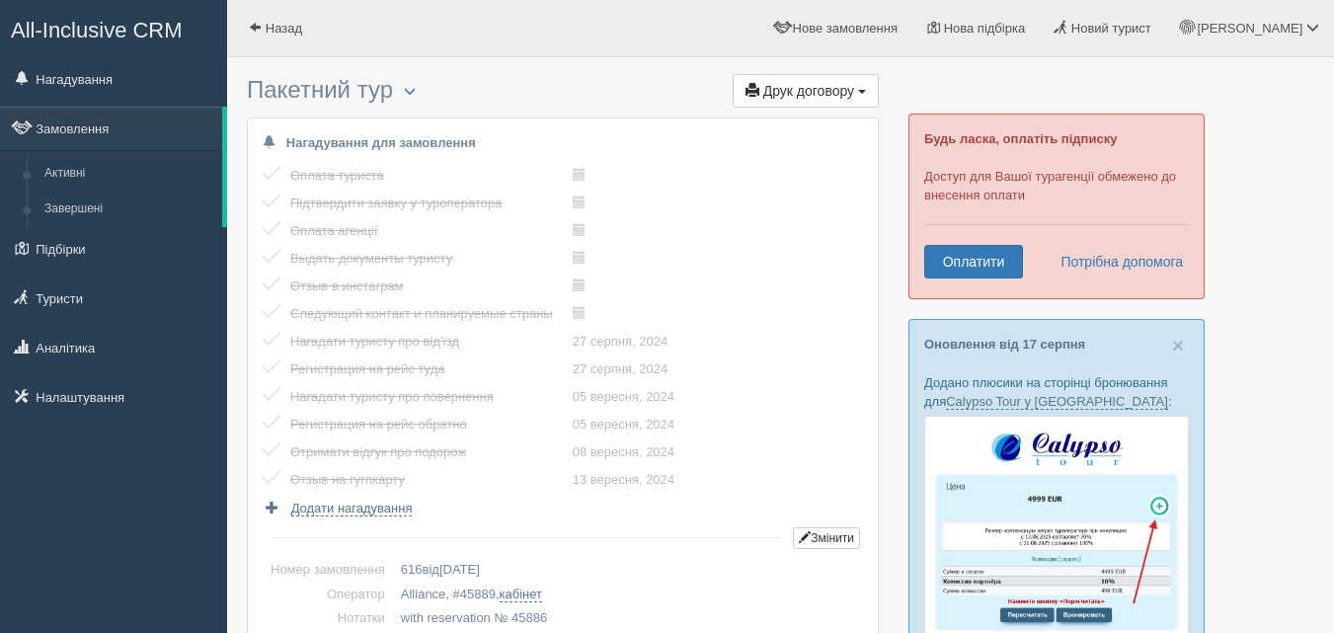
scroll to position [592, 0]
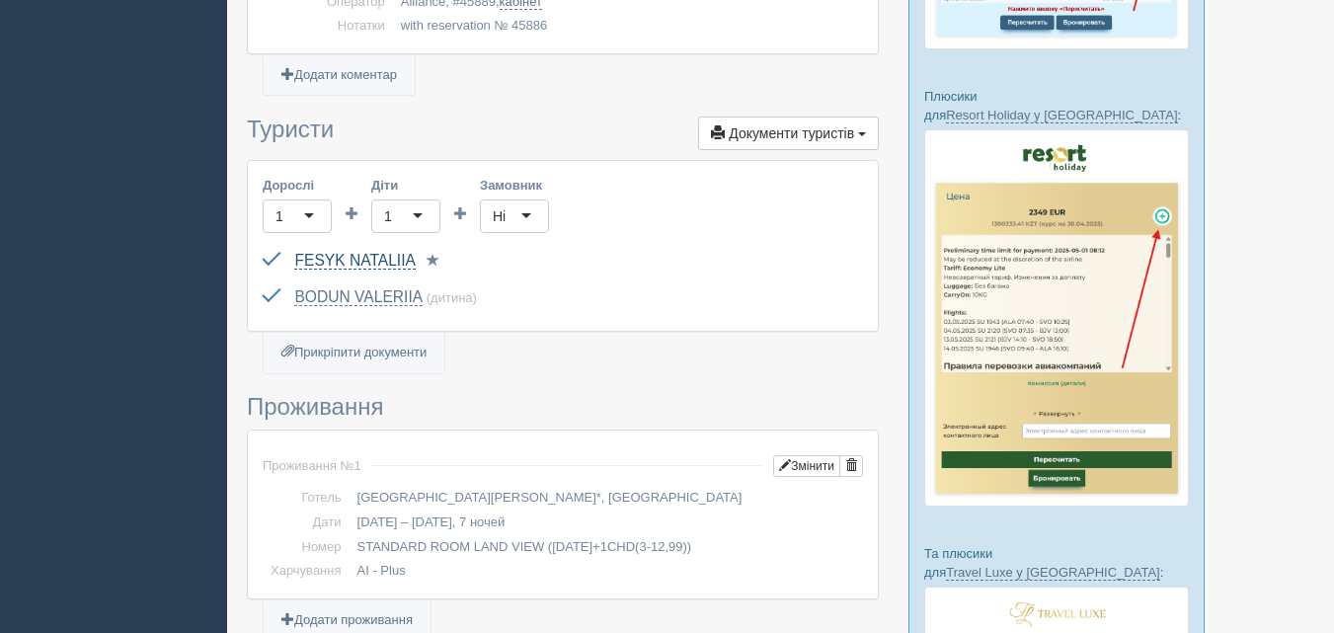
click at [352, 259] on link "FESYK NATALIIA" at bounding box center [354, 261] width 120 height 18
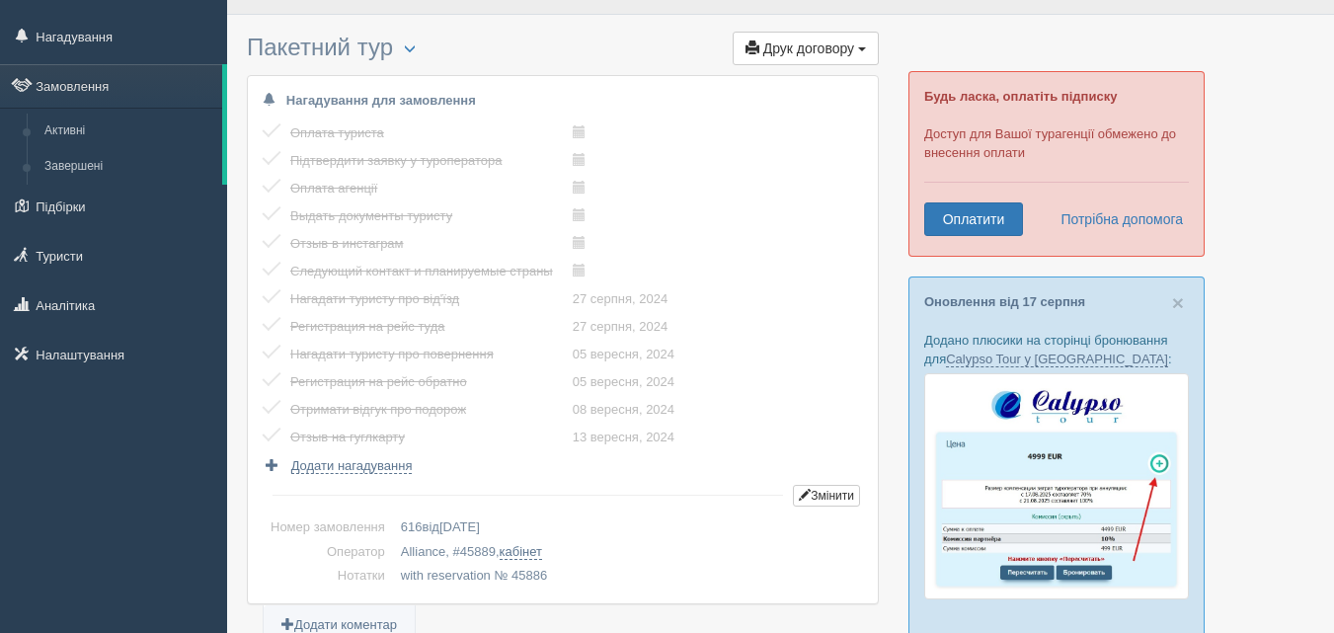
scroll to position [0, 0]
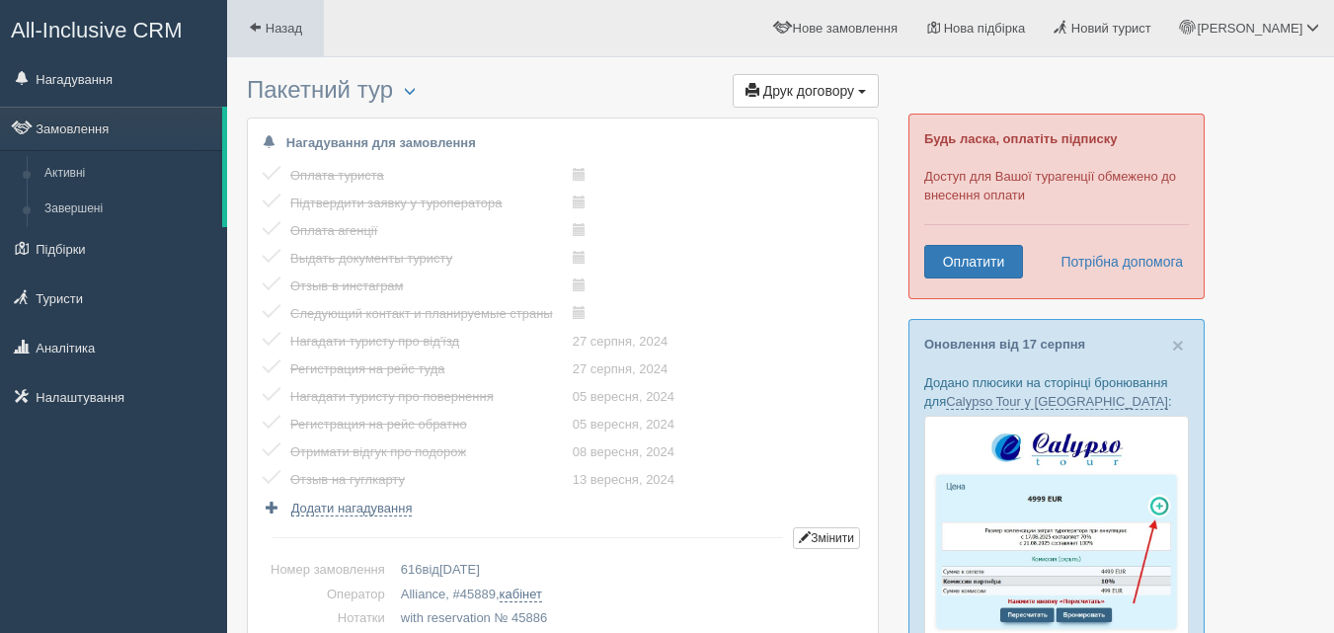
click at [271, 31] on span "Назад" at bounding box center [284, 28] width 37 height 15
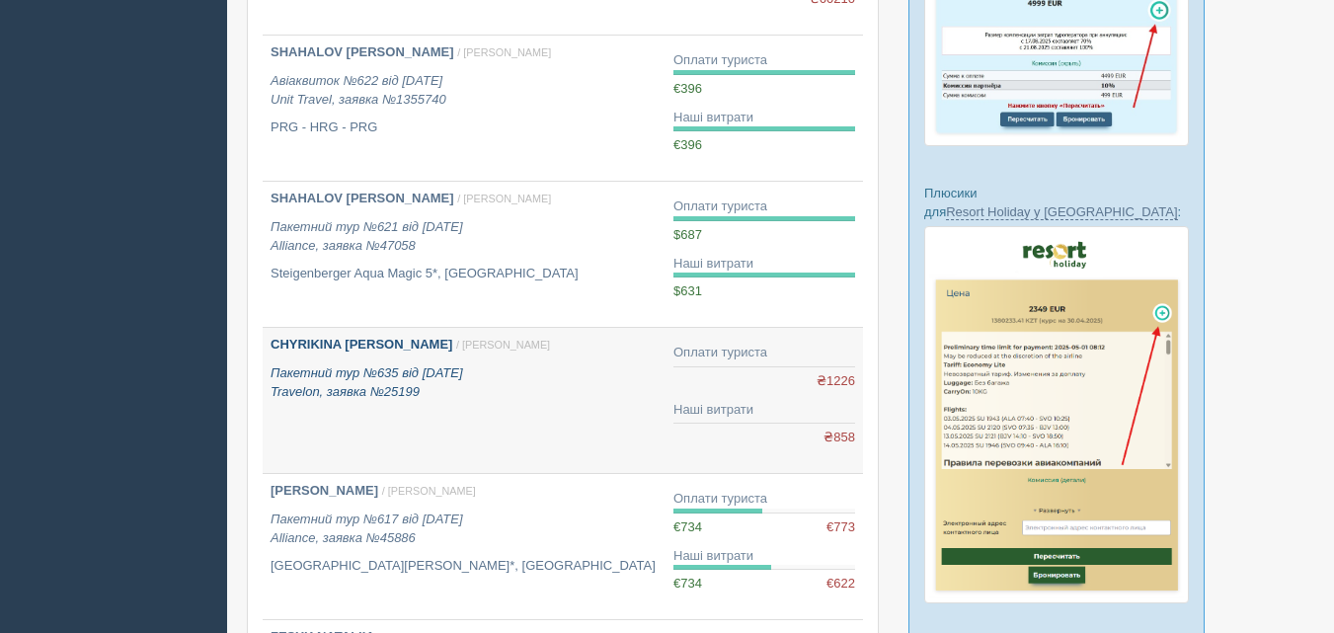
scroll to position [494, 0]
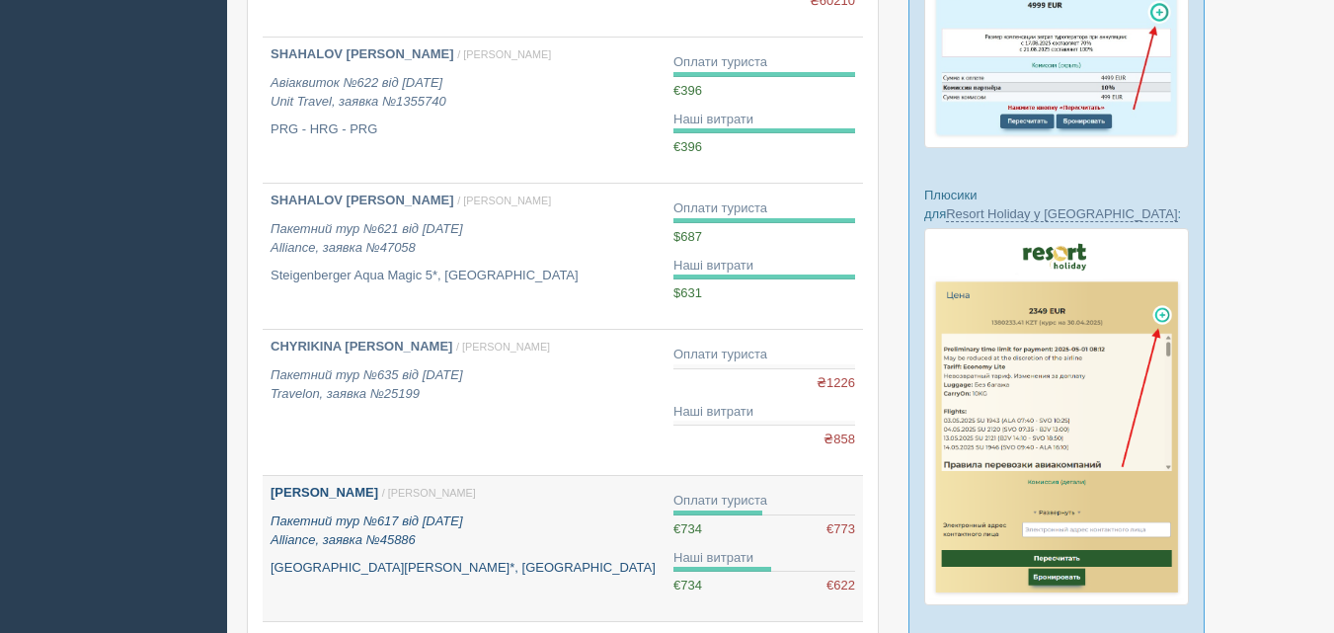
click at [315, 492] on b "[PERSON_NAME]" at bounding box center [324, 492] width 108 height 15
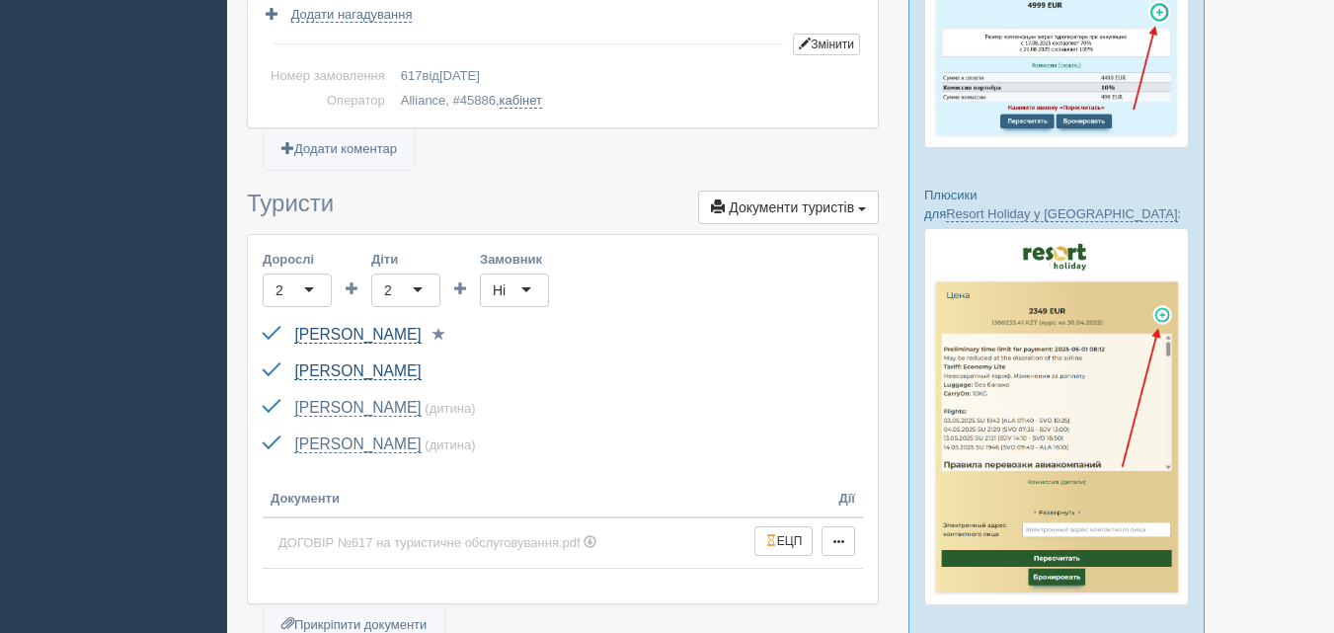
scroll to position [494, 0]
click at [333, 368] on link "[PERSON_NAME]" at bounding box center [357, 371] width 126 height 18
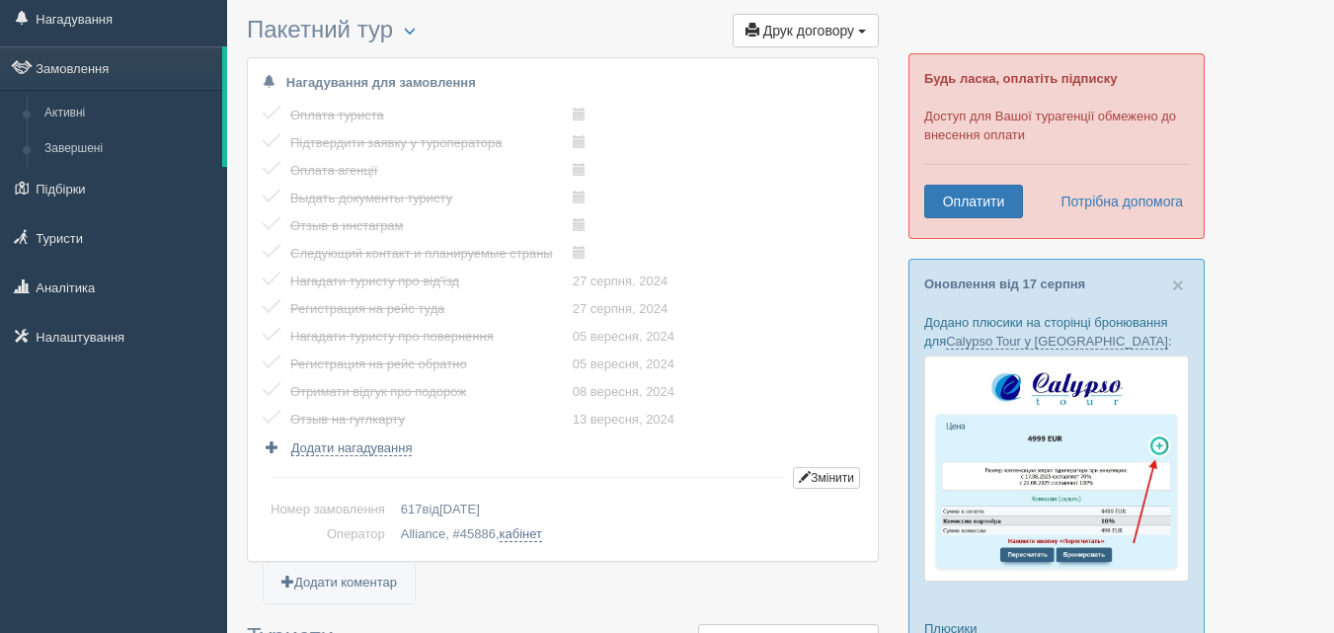
scroll to position [0, 0]
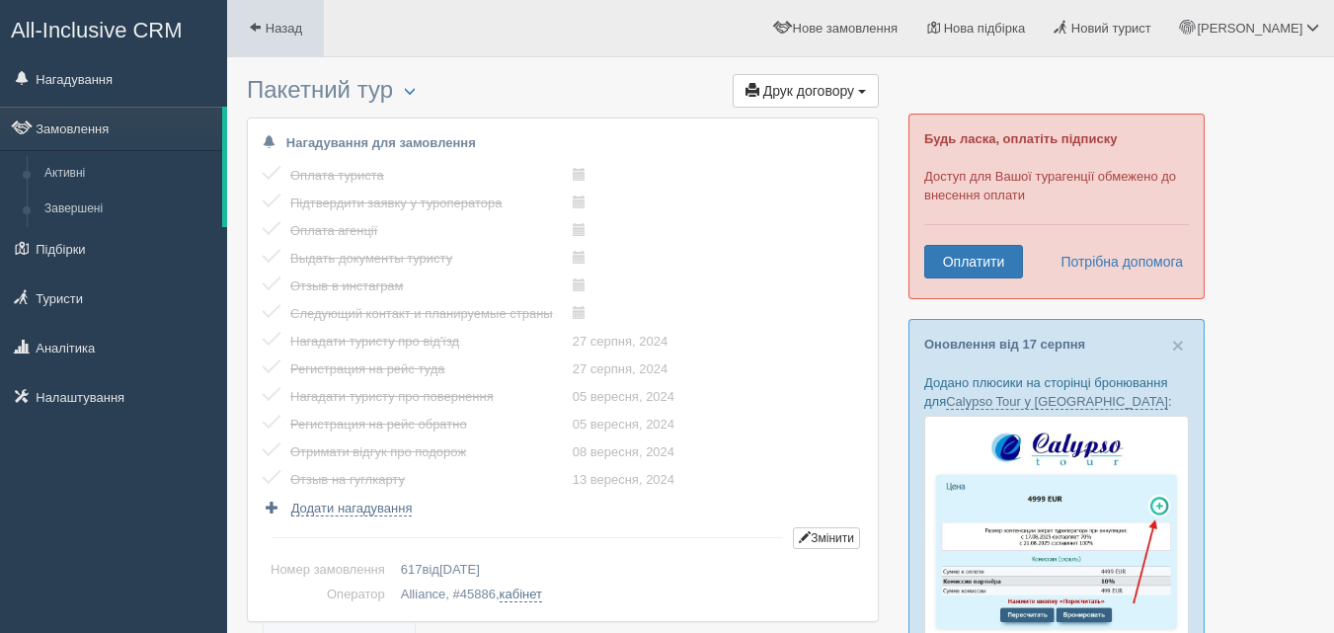
click at [277, 32] on span "Назад" at bounding box center [284, 28] width 37 height 15
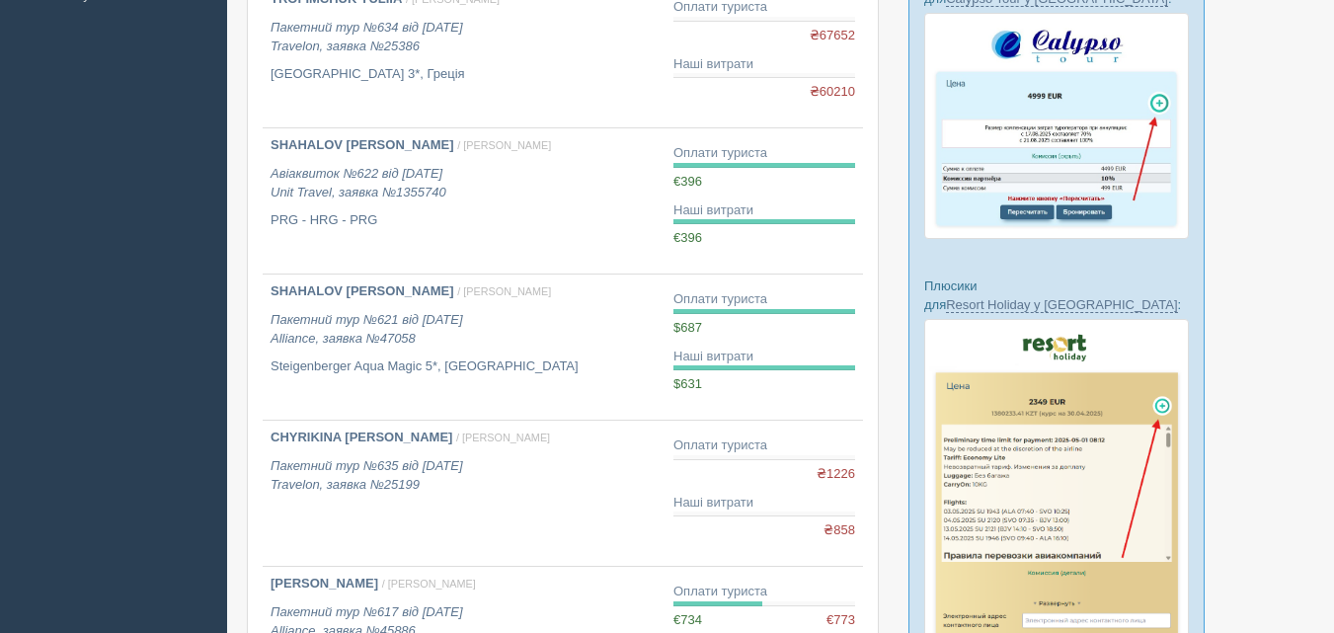
scroll to position [395, 0]
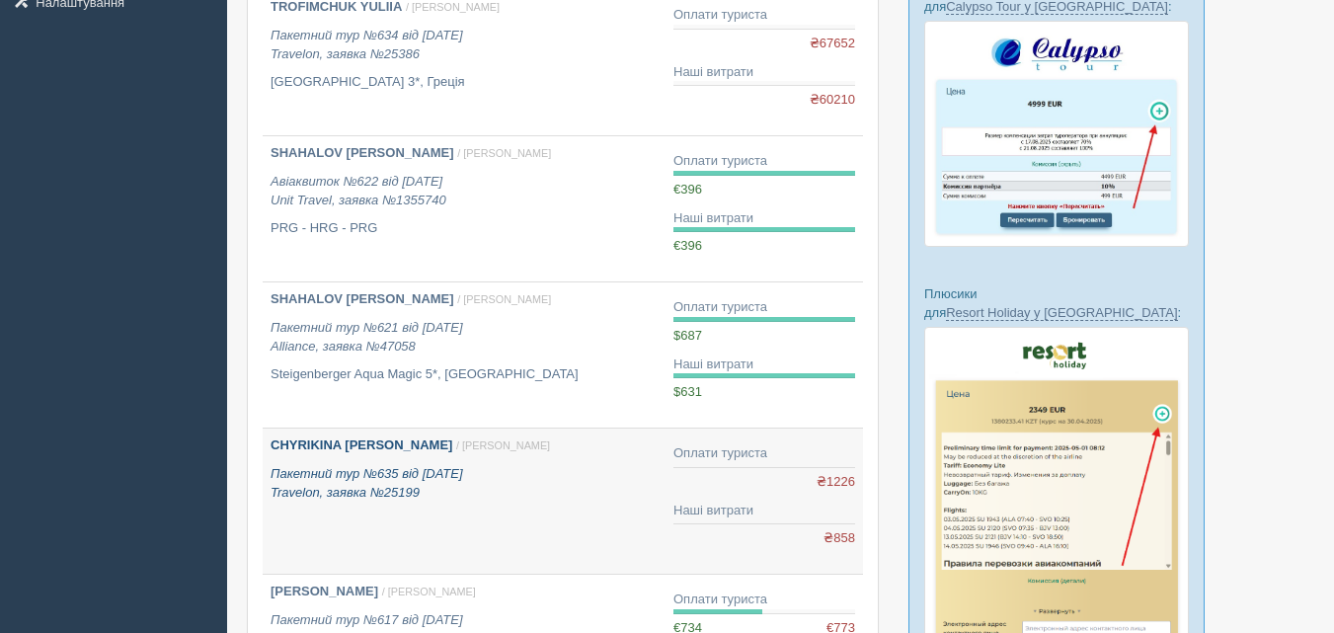
click at [316, 447] on b "CHYRIKINA OLENA" at bounding box center [361, 444] width 182 height 15
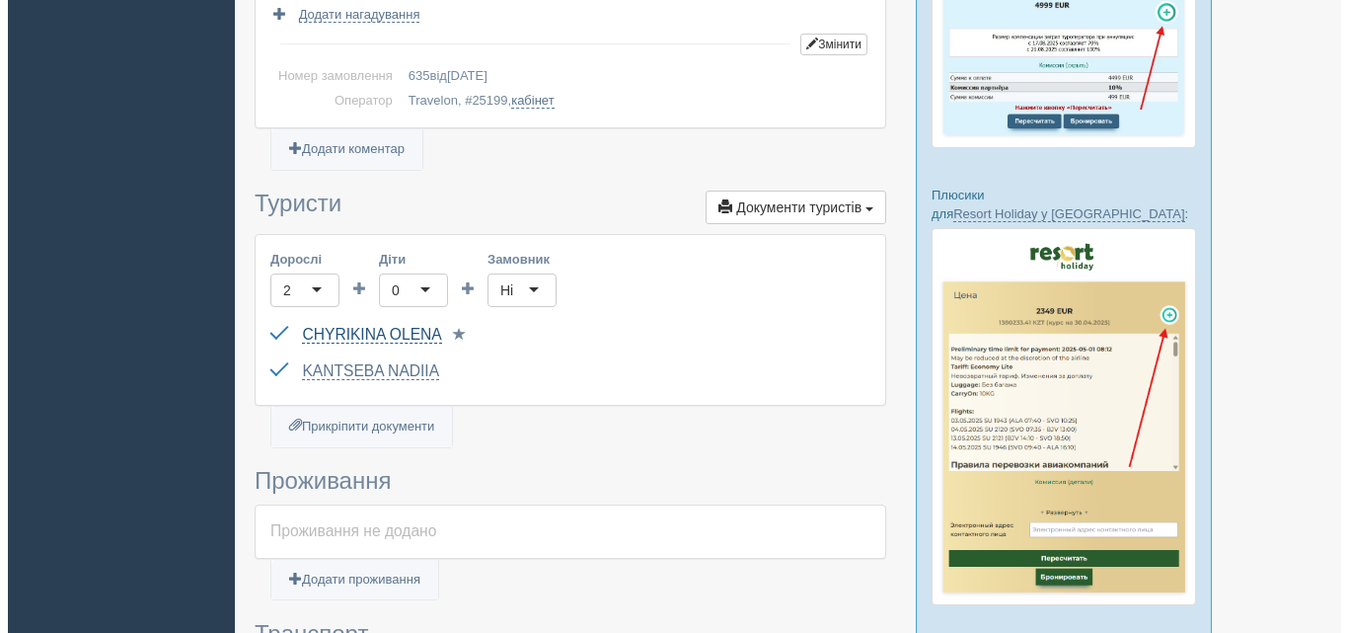
scroll to position [494, 0]
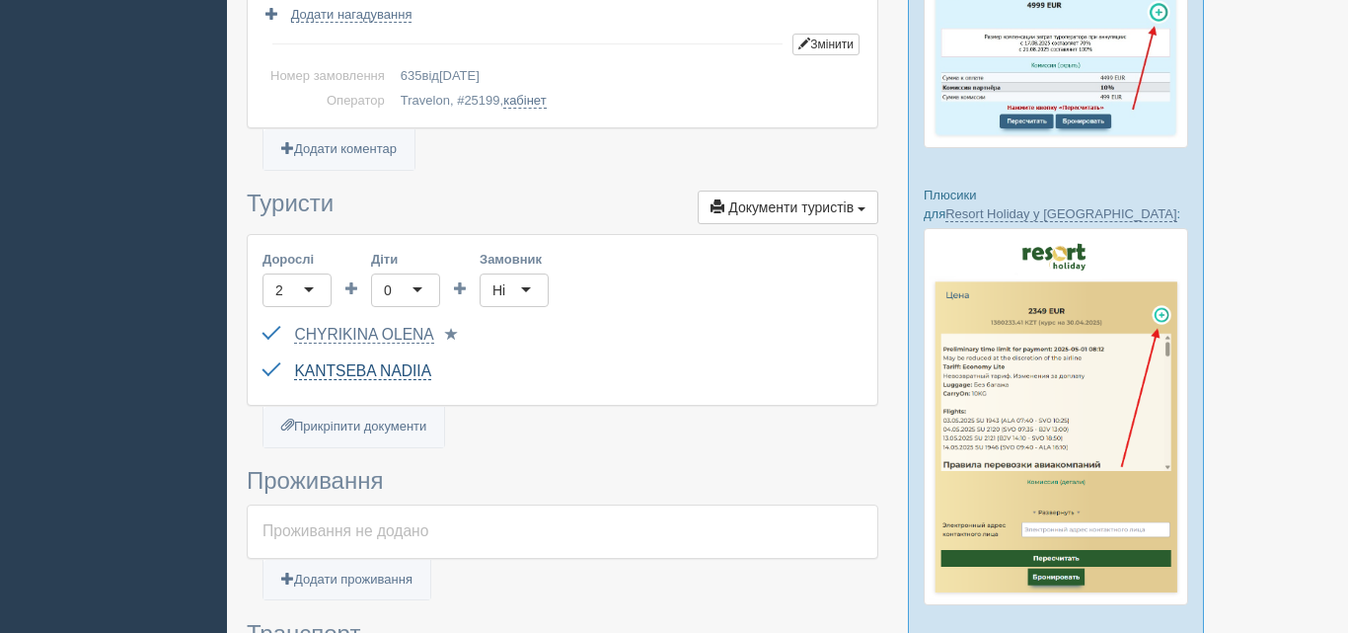
click at [367, 372] on link "KANTSEBA NADIIA" at bounding box center [362, 371] width 137 height 18
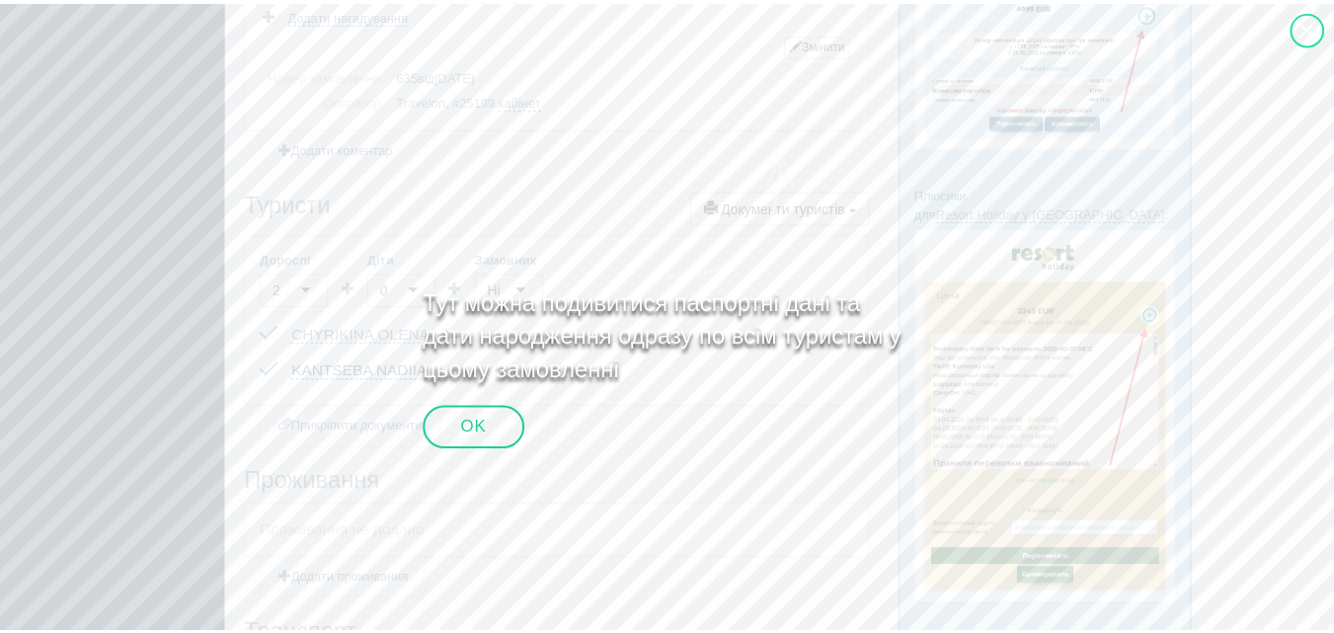
scroll to position [585, 0]
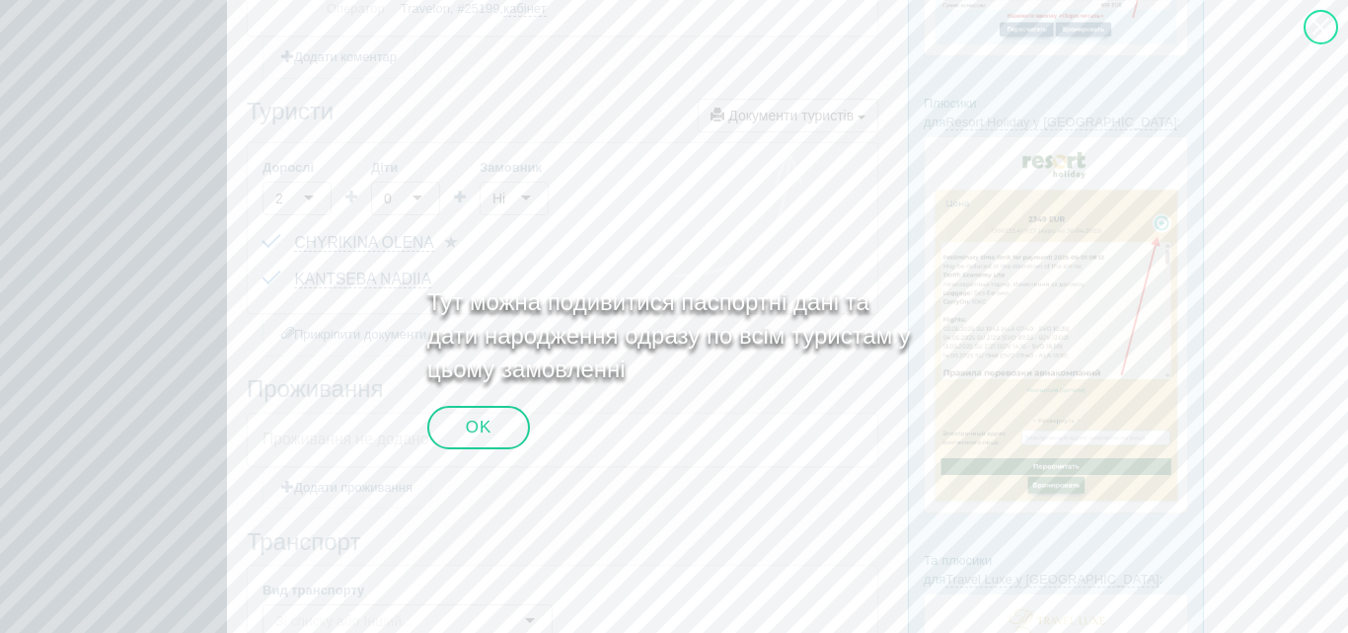
click at [491, 422] on div "OK" at bounding box center [478, 427] width 103 height 43
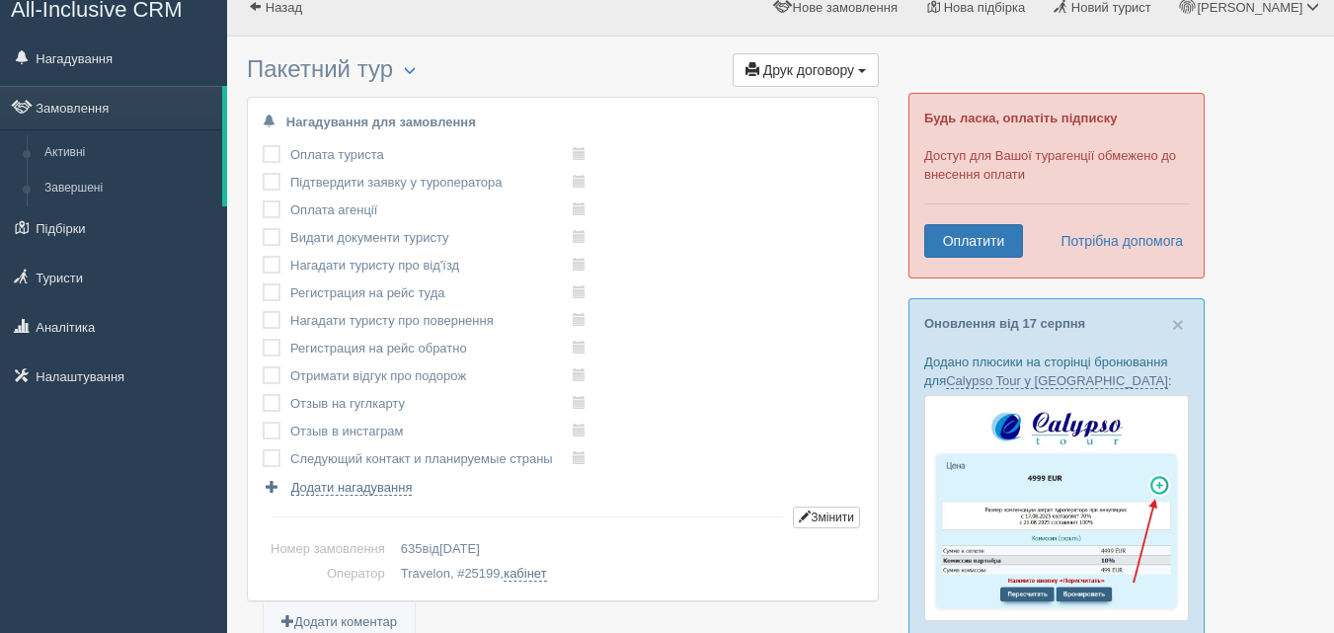
scroll to position [0, 0]
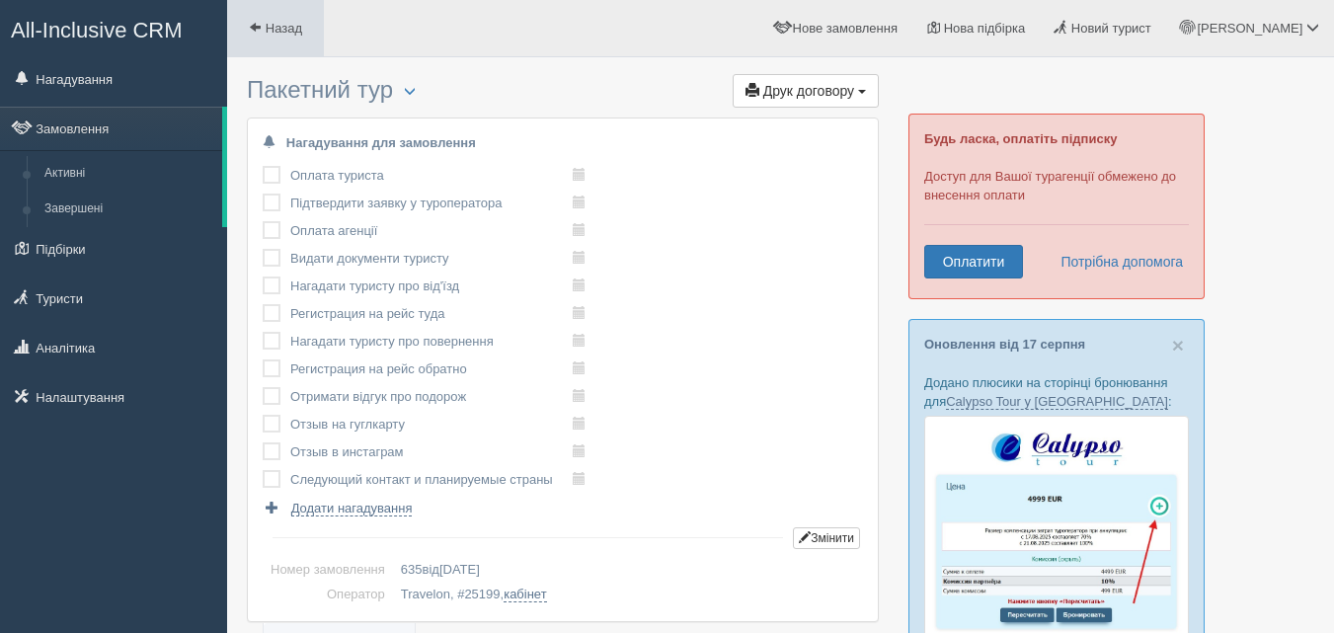
click at [289, 38] on link "Назад" at bounding box center [275, 28] width 97 height 56
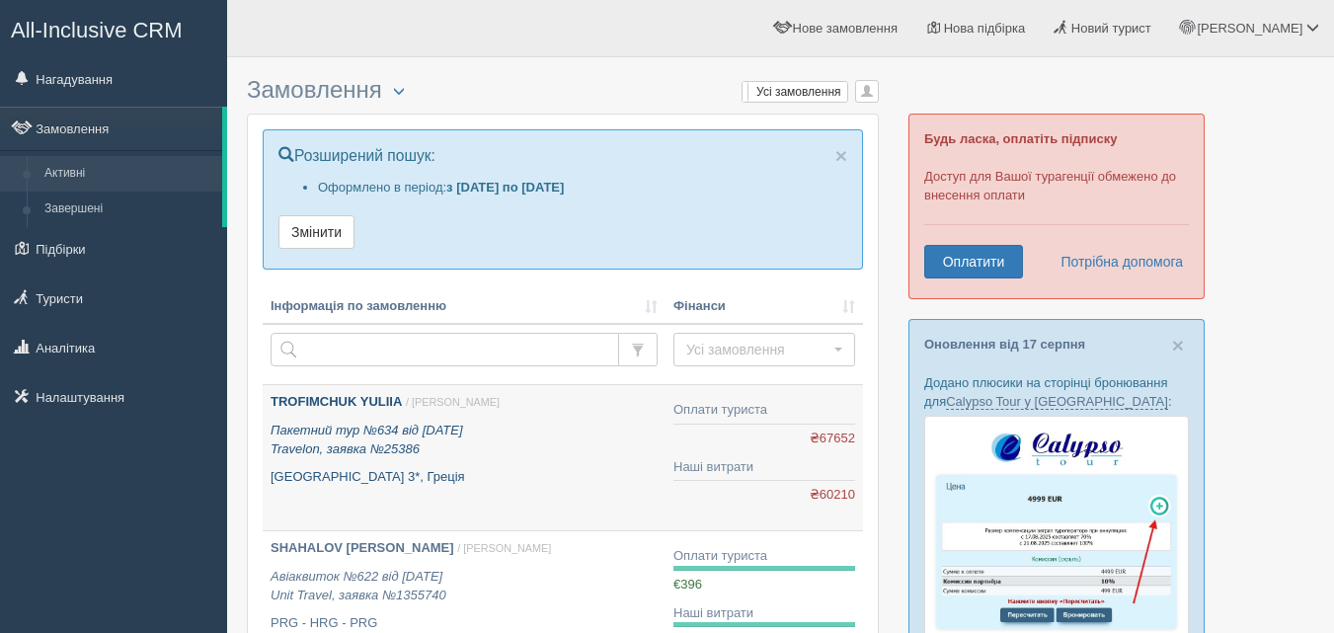
click at [337, 403] on b "TROFIMCHUK YULIIA" at bounding box center [335, 401] width 131 height 15
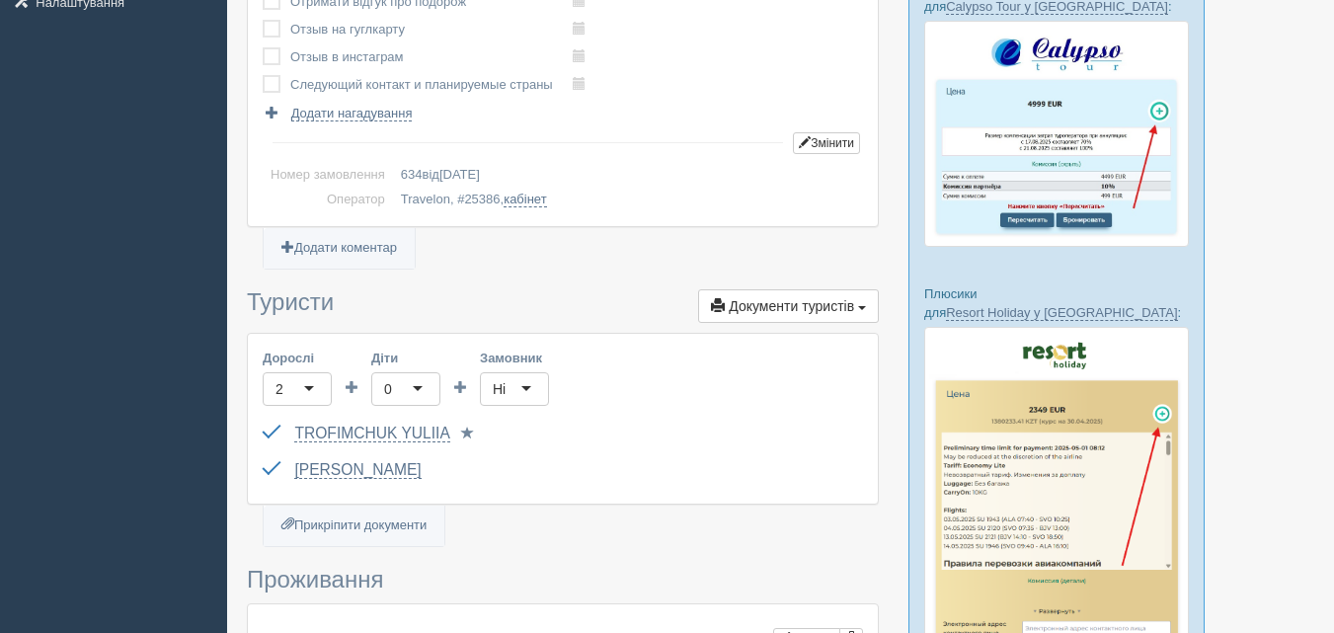
scroll to position [395, 0]
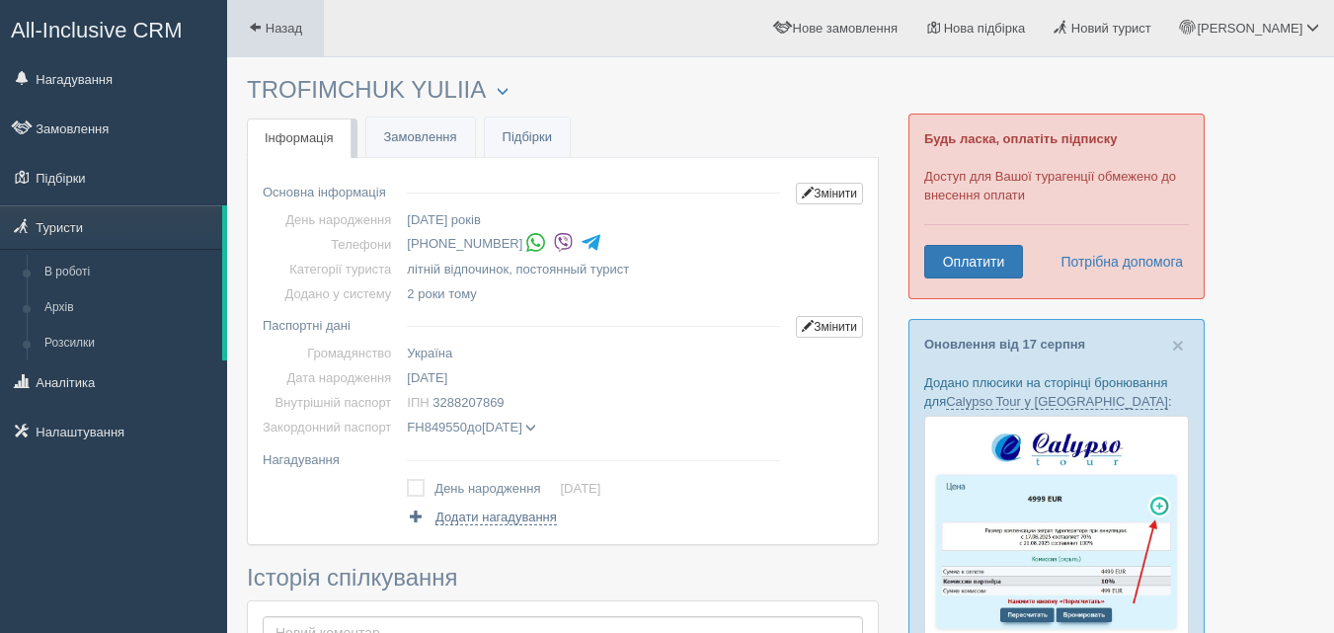
click at [266, 16] on link "Назад" at bounding box center [275, 28] width 97 height 56
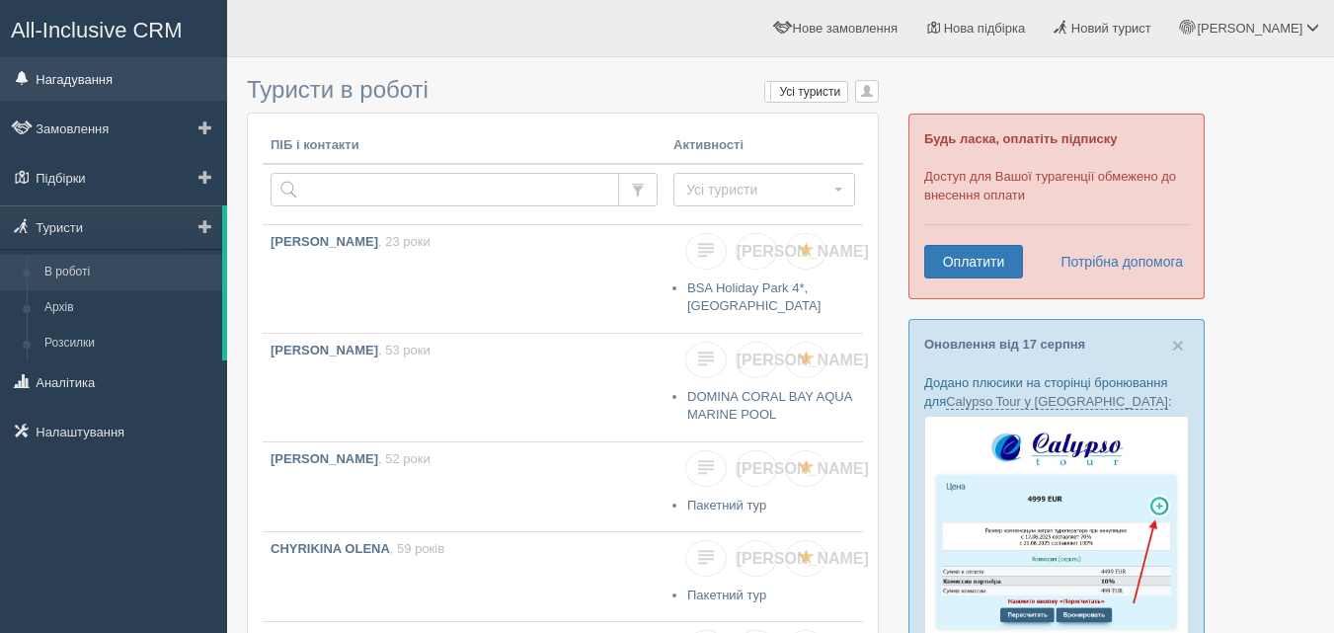
click at [118, 89] on link "Нагадування" at bounding box center [113, 78] width 227 height 43
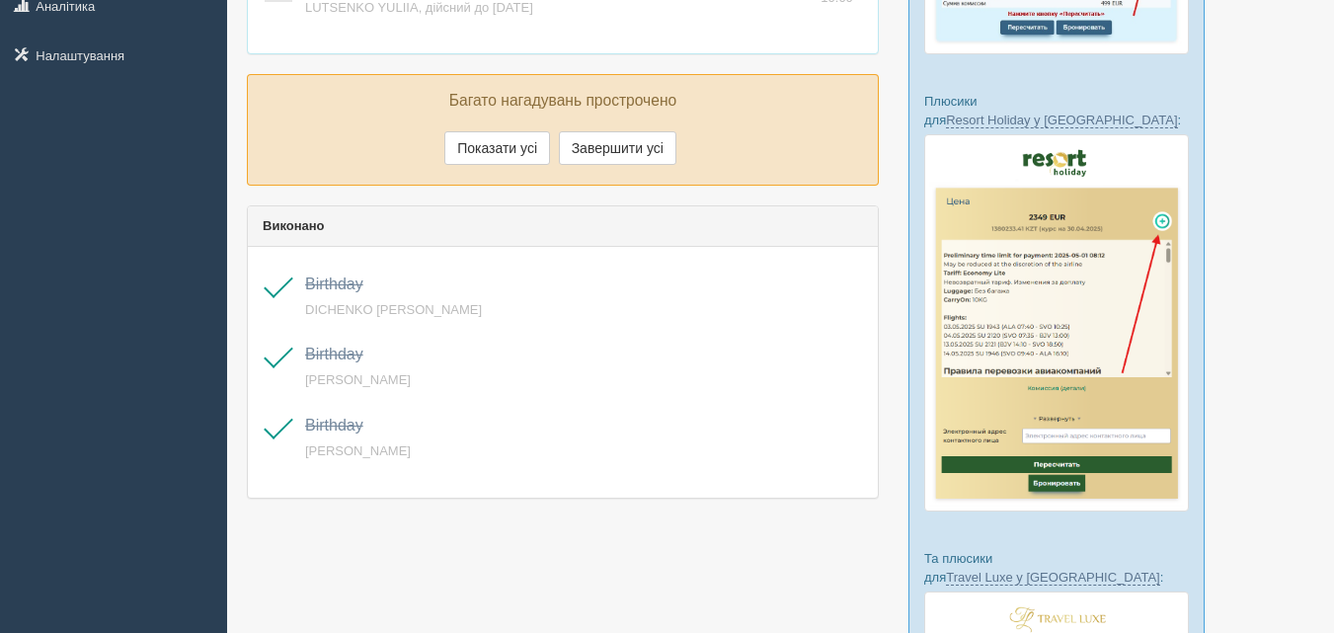
scroll to position [592, 0]
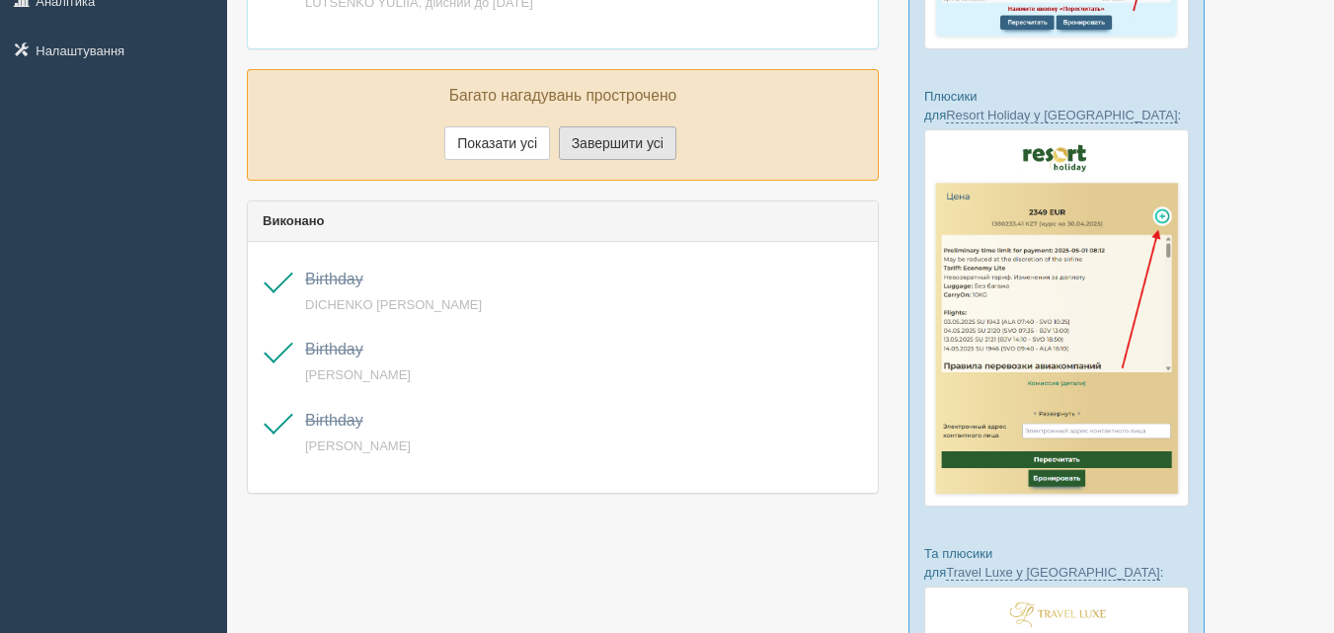
click at [627, 145] on button "Завершити усі" at bounding box center [617, 143] width 117 height 34
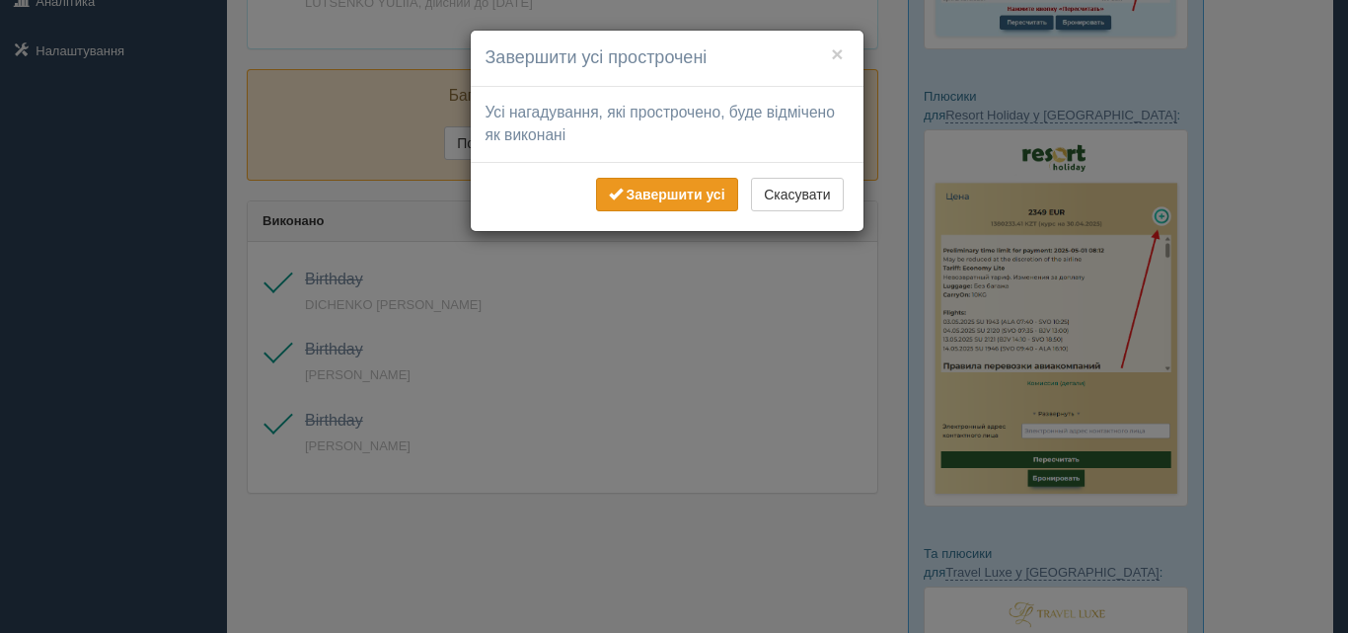
click at [636, 196] on b "Завершити усі" at bounding box center [675, 195] width 99 height 16
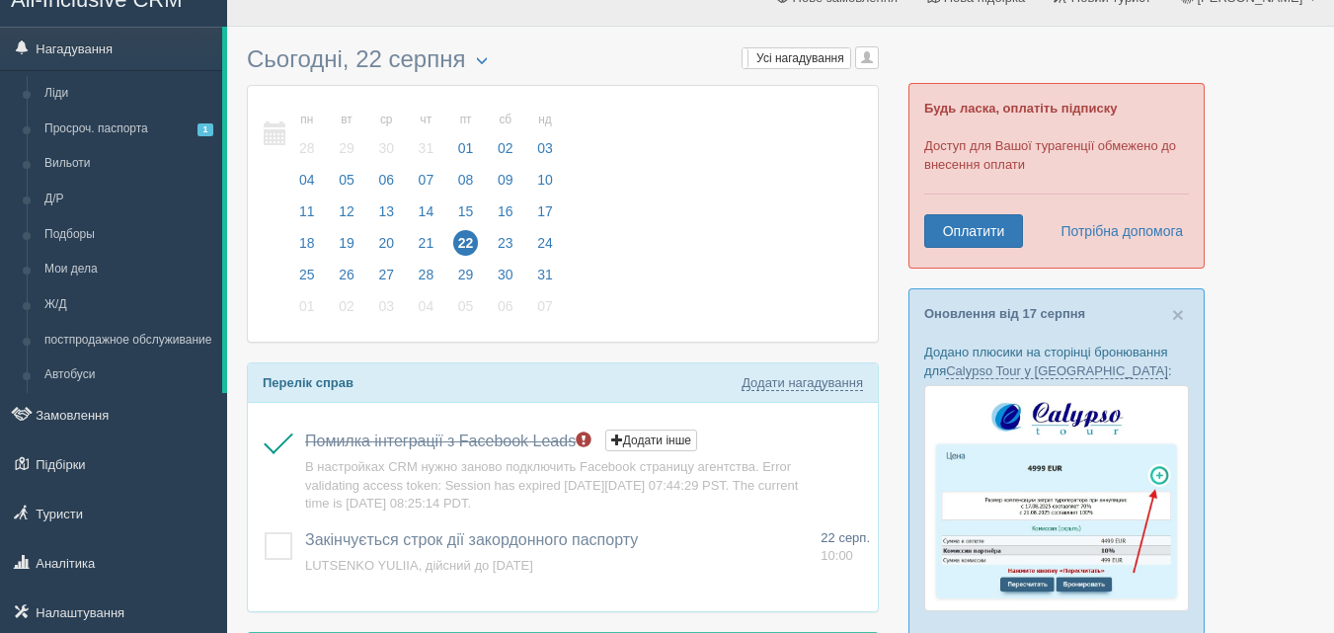
scroll to position [0, 0]
